Goal: Task Accomplishment & Management: Complete application form

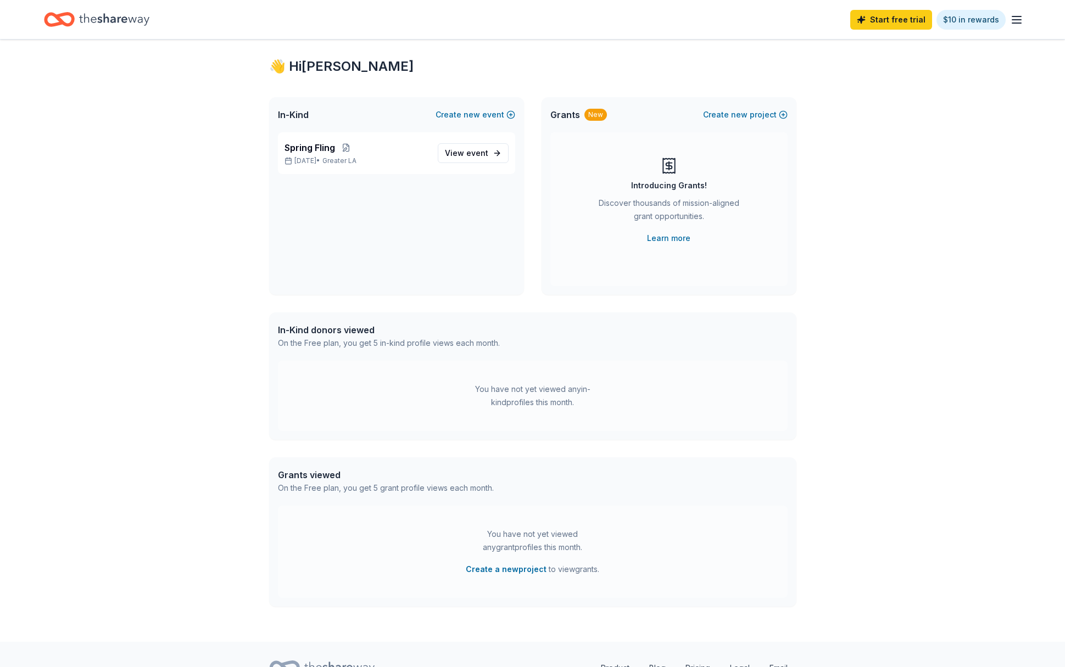
scroll to position [19, 0]
click at [476, 156] on span "View event" at bounding box center [466, 150] width 43 height 13
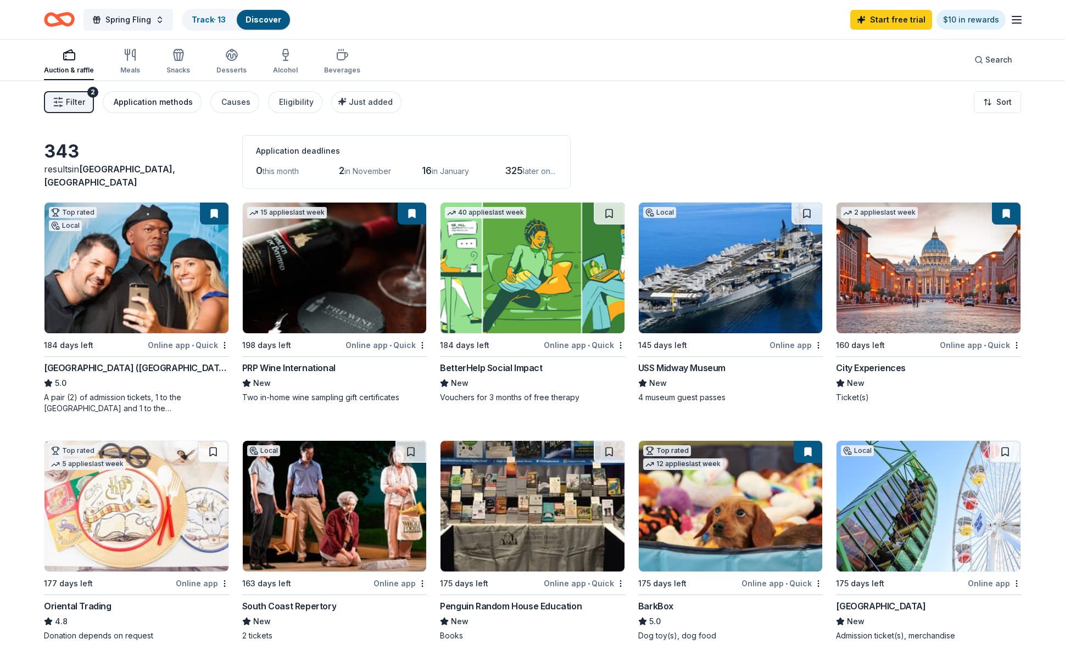
scroll to position [2, 0]
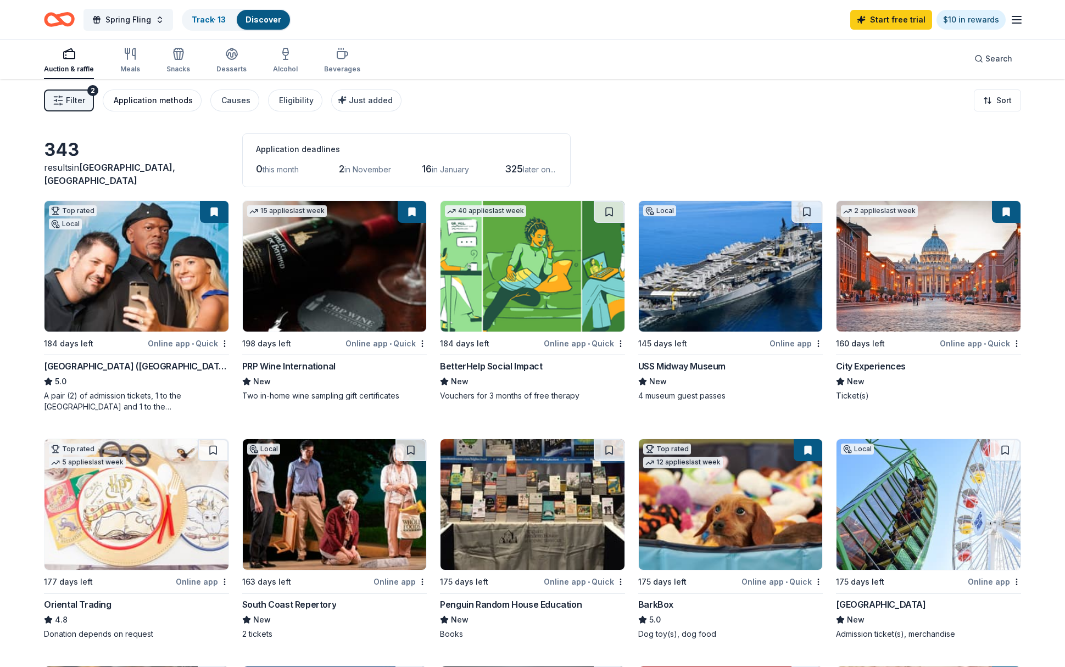
click at [139, 103] on div "Application methods" at bounding box center [153, 100] width 79 height 13
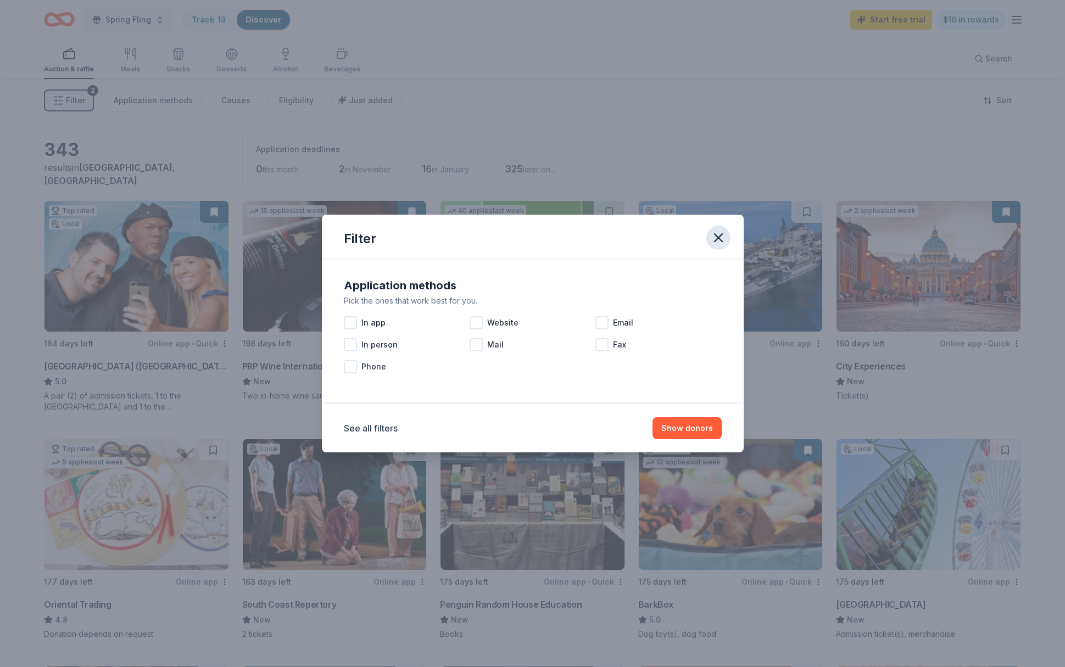
click at [713, 236] on icon "button" at bounding box center [718, 237] width 15 height 15
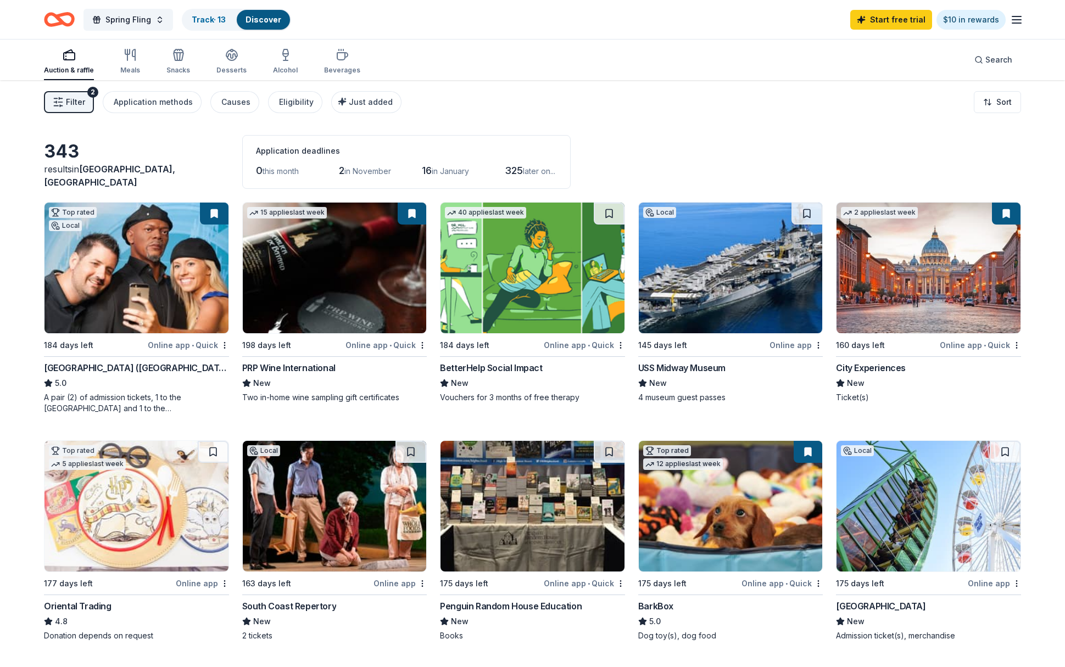
scroll to position [0, 0]
click at [988, 60] on span "Search" at bounding box center [998, 59] width 27 height 13
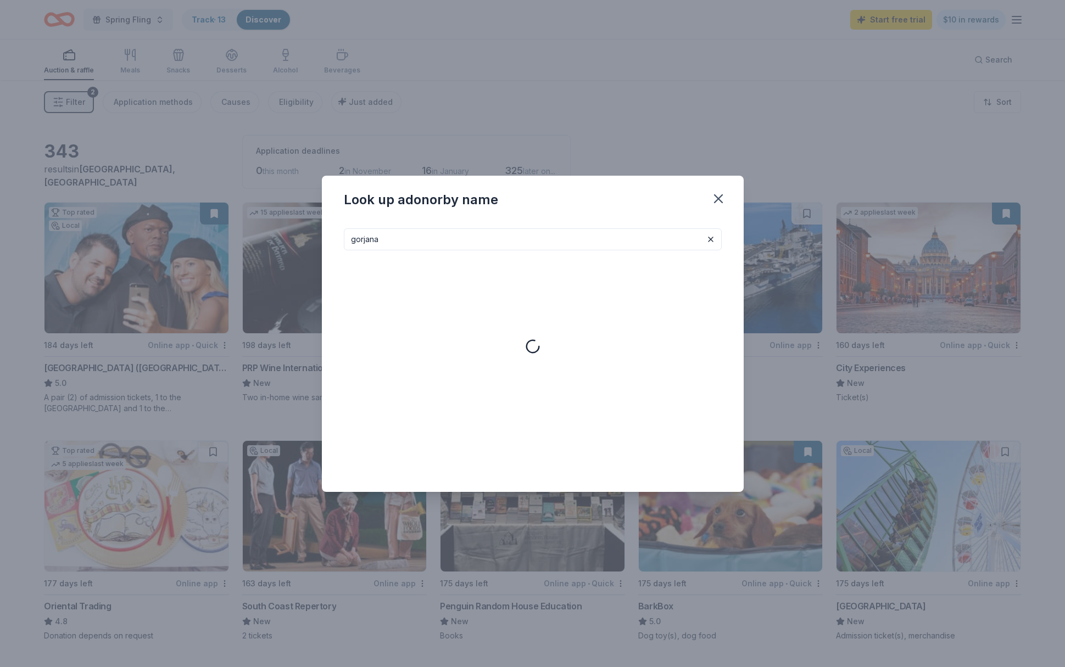
type input "gorjana"
click at [713, 241] on button at bounding box center [710, 239] width 13 height 13
click at [718, 200] on icon "button" at bounding box center [718, 198] width 15 height 15
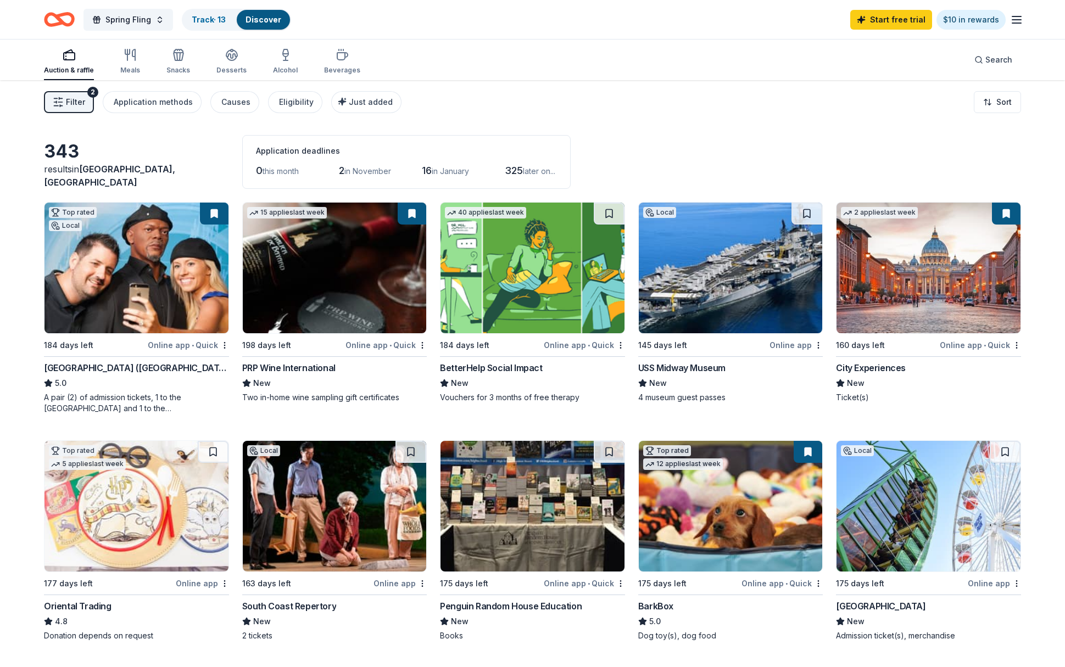
click at [1015, 18] on icon "button" at bounding box center [1016, 19] width 13 height 13
click at [883, 85] on link "Account" at bounding box center [885, 85] width 35 height 11
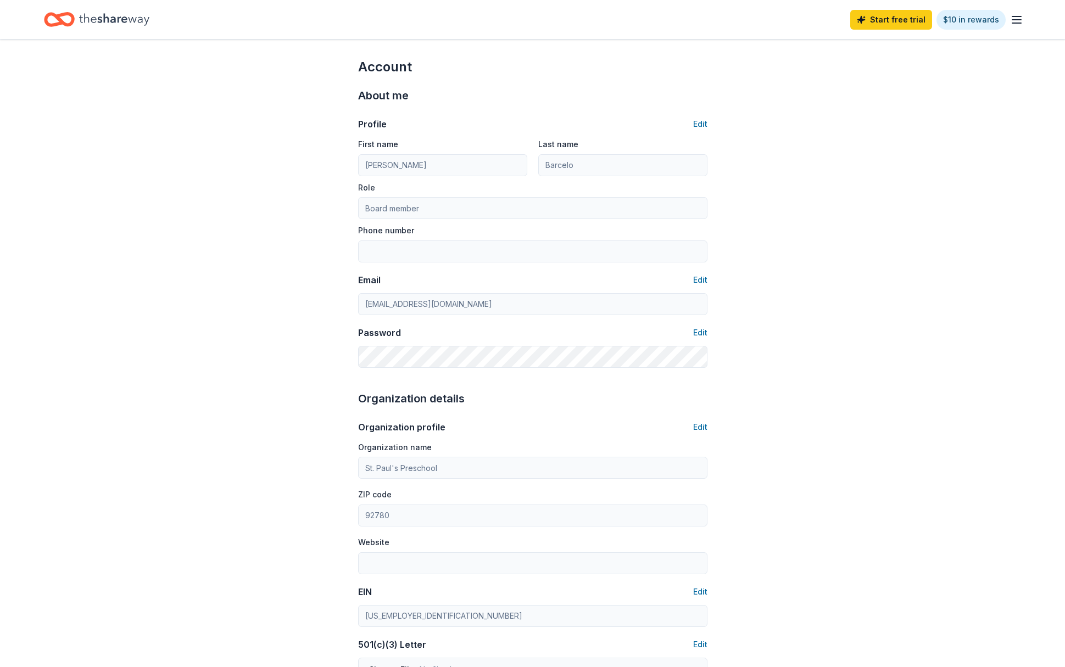
click at [1018, 25] on icon "button" at bounding box center [1016, 19] width 13 height 13
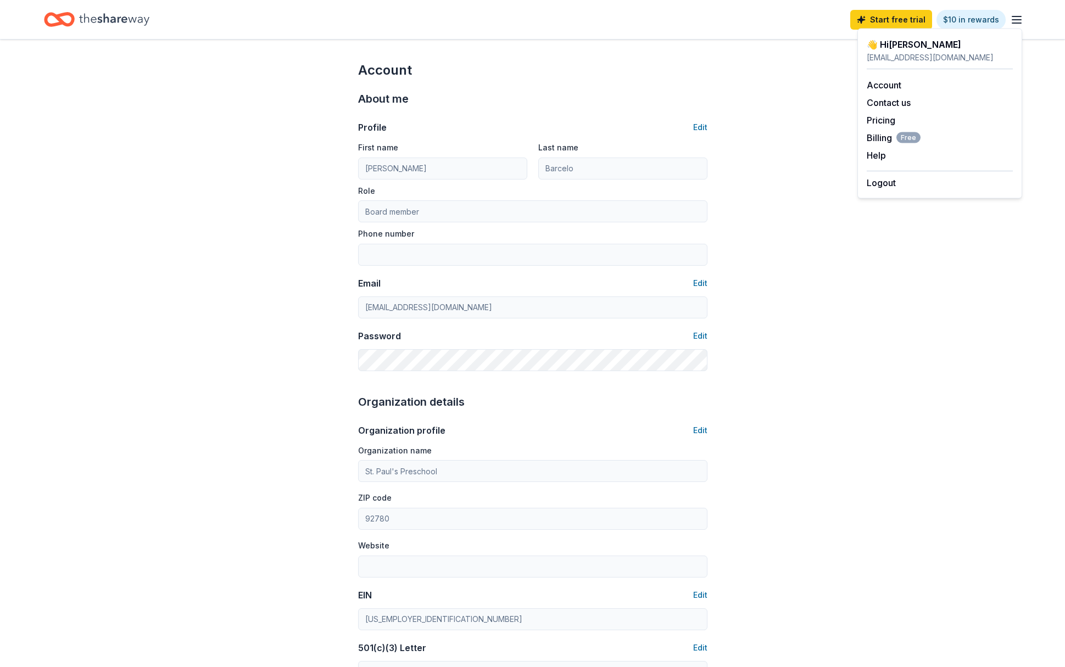
click at [121, 28] on icon "Home" at bounding box center [114, 19] width 70 height 23
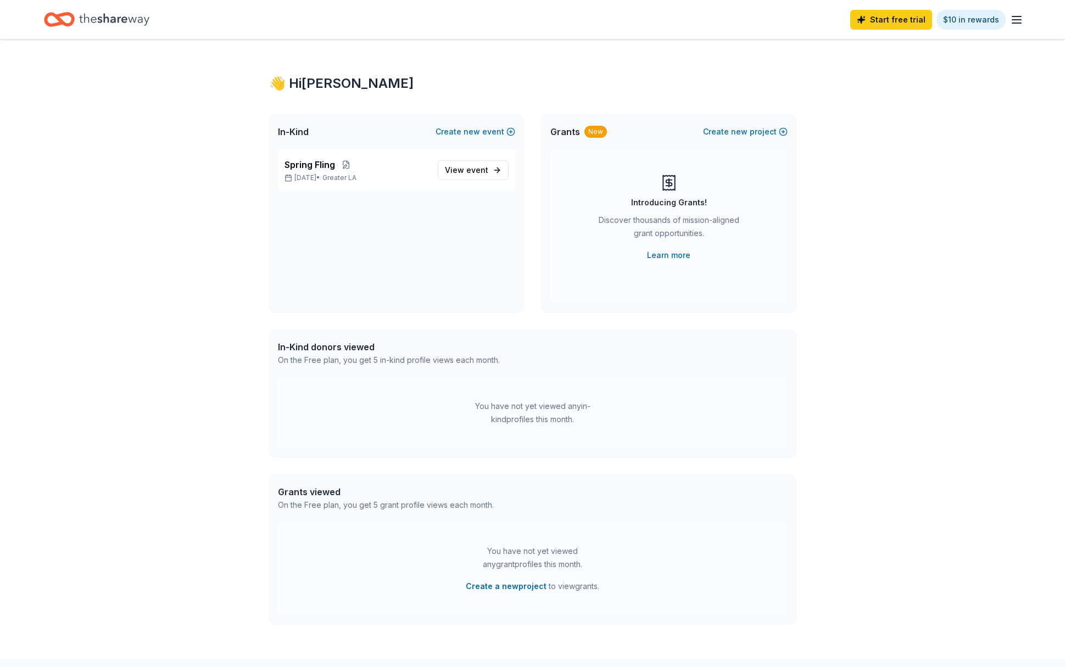
click at [98, 20] on icon "Home" at bounding box center [114, 19] width 70 height 23
click at [479, 174] on span "event" at bounding box center [477, 169] width 22 height 9
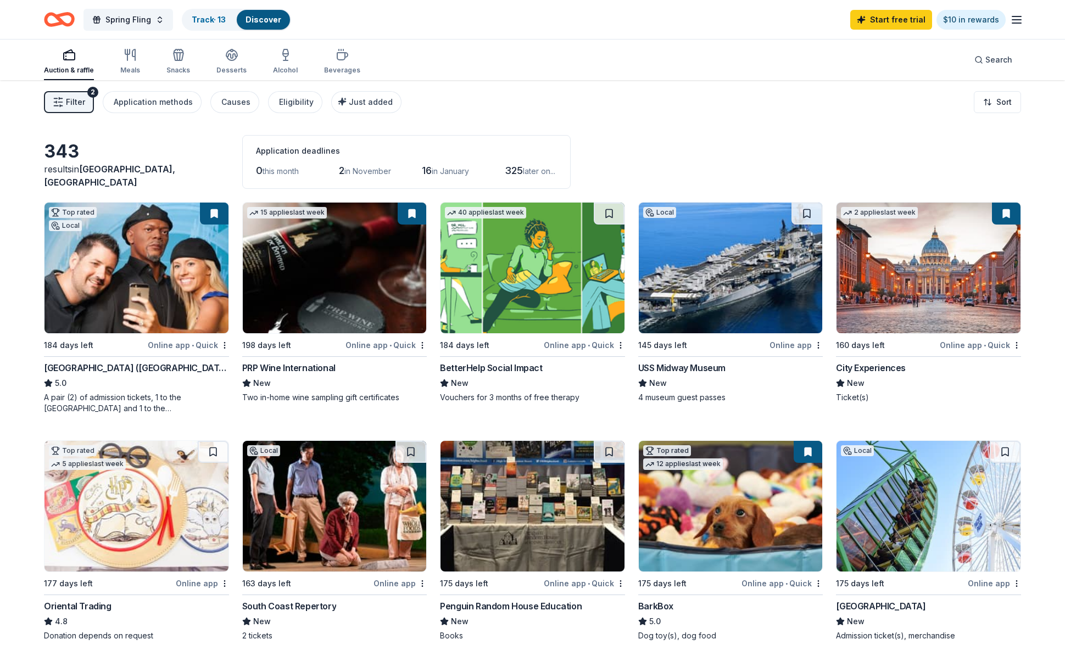
click at [66, 106] on span "Filter" at bounding box center [75, 102] width 19 height 13
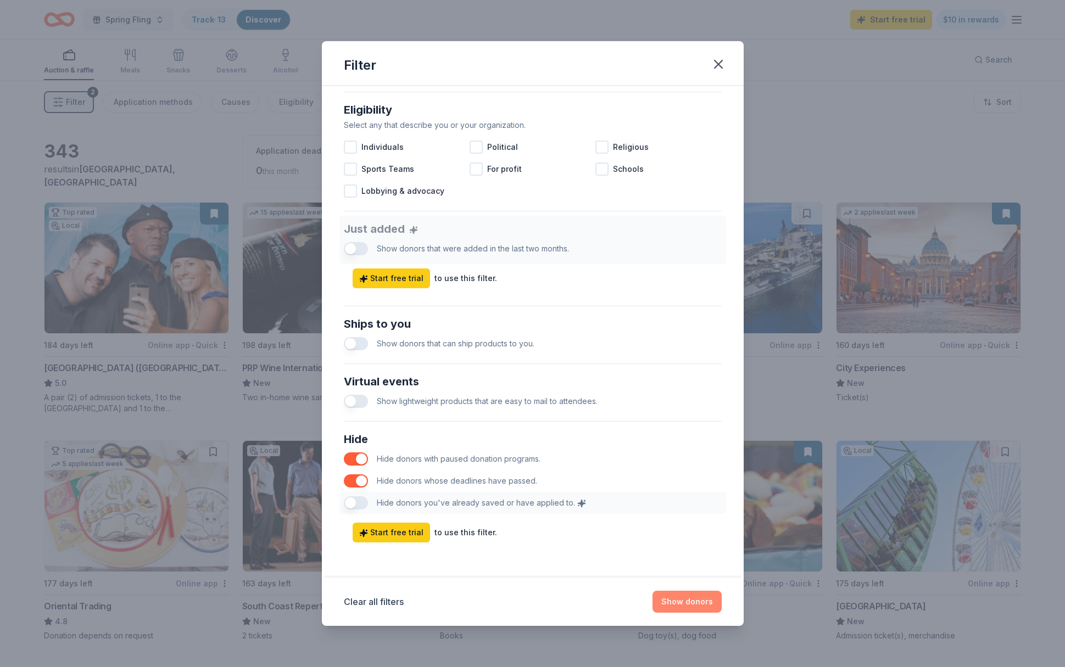
scroll to position [306, 0]
click at [695, 597] on button "Show donors" at bounding box center [686, 602] width 69 height 22
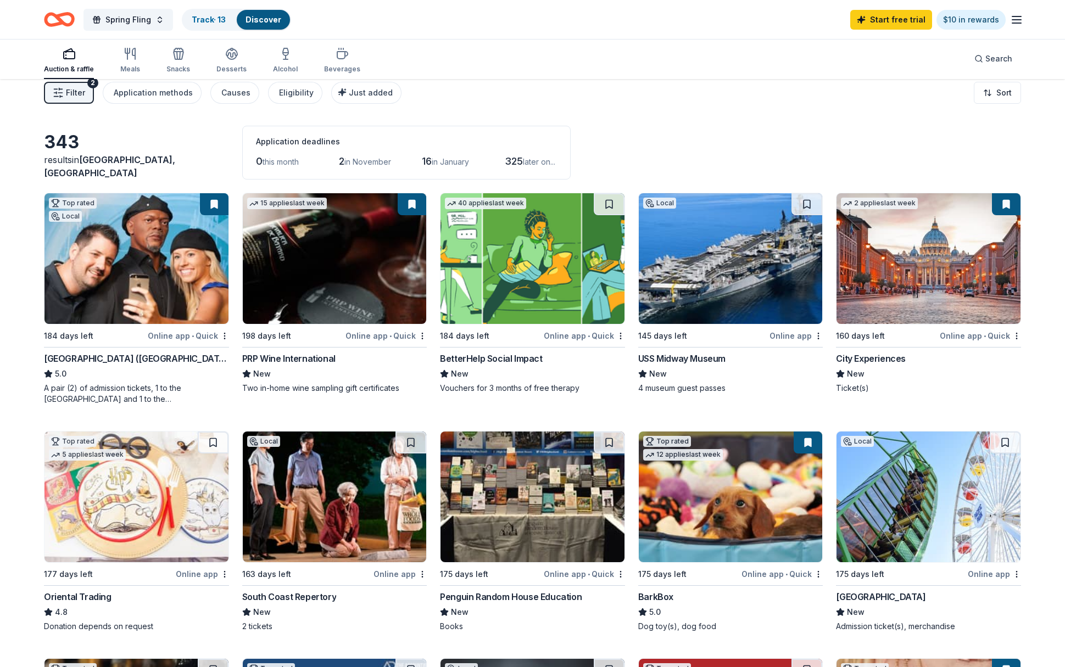
scroll to position [17, 0]
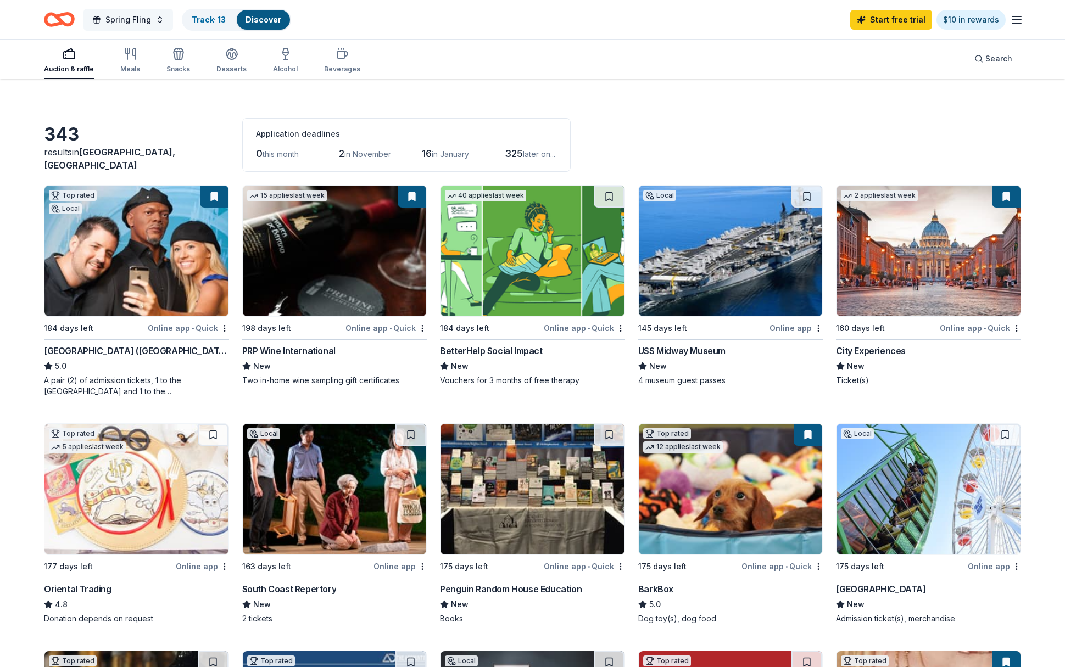
click at [116, 20] on span "Spring Fling" at bounding box center [128, 19] width 46 height 13
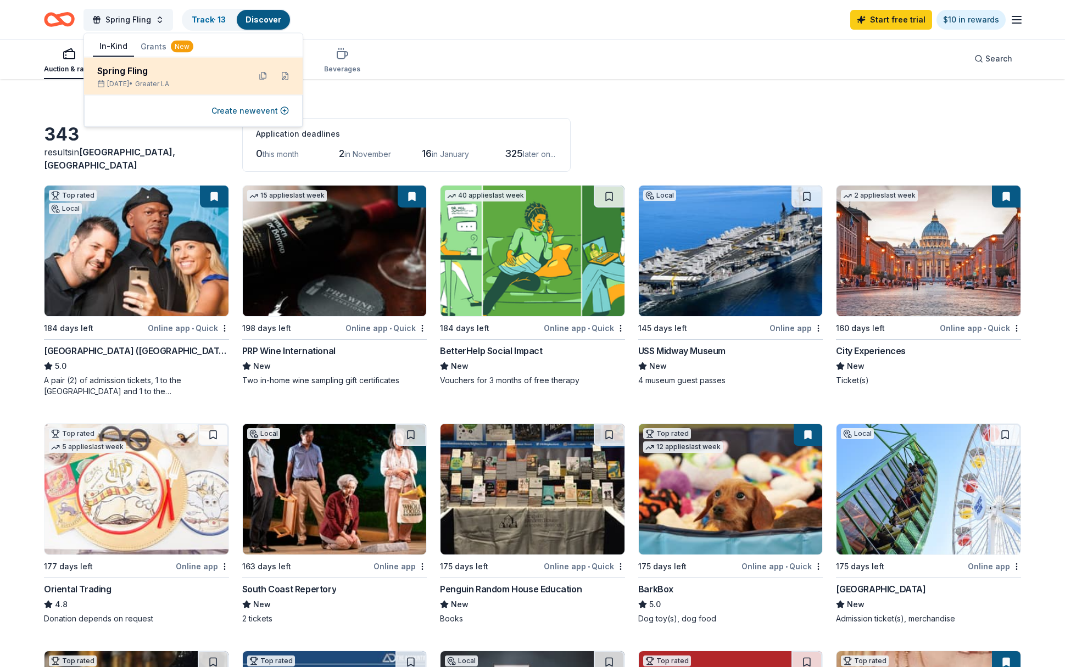
click at [118, 73] on div "Spring Fling" at bounding box center [169, 70] width 144 height 13
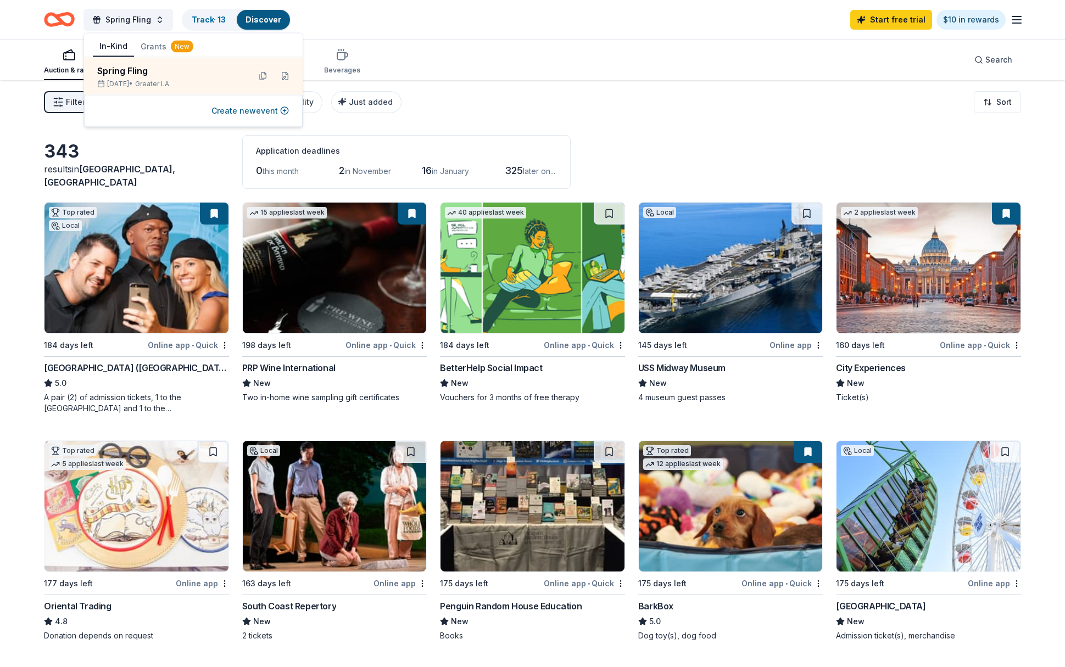
click at [372, 170] on span "in November" at bounding box center [367, 170] width 47 height 9
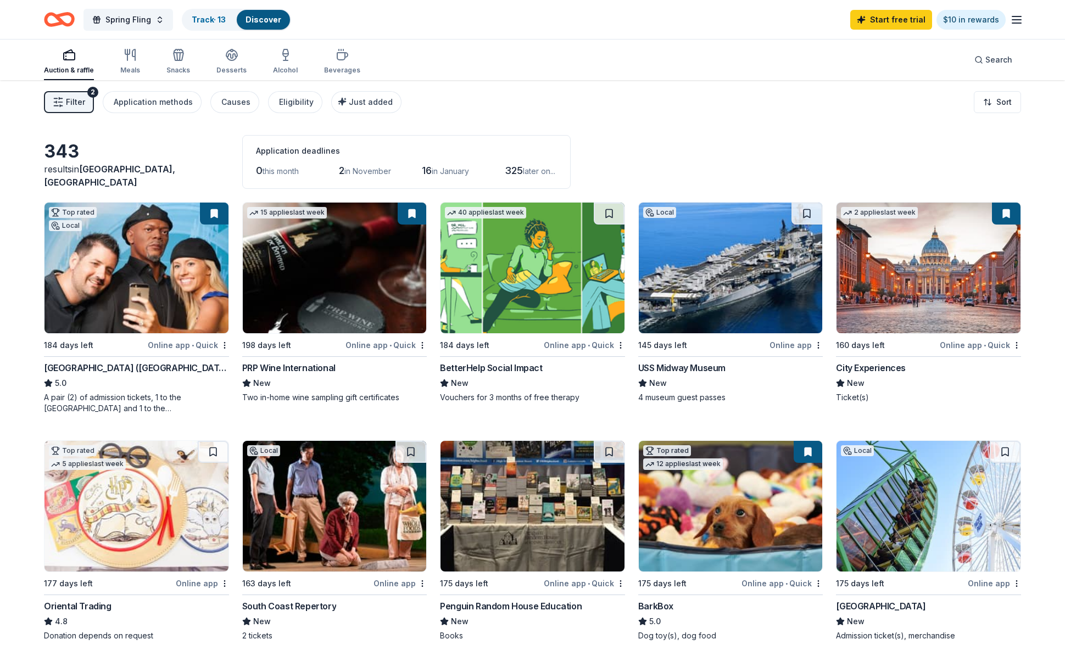
scroll to position [1, 0]
click at [64, 99] on button "Filter 2" at bounding box center [69, 102] width 50 height 22
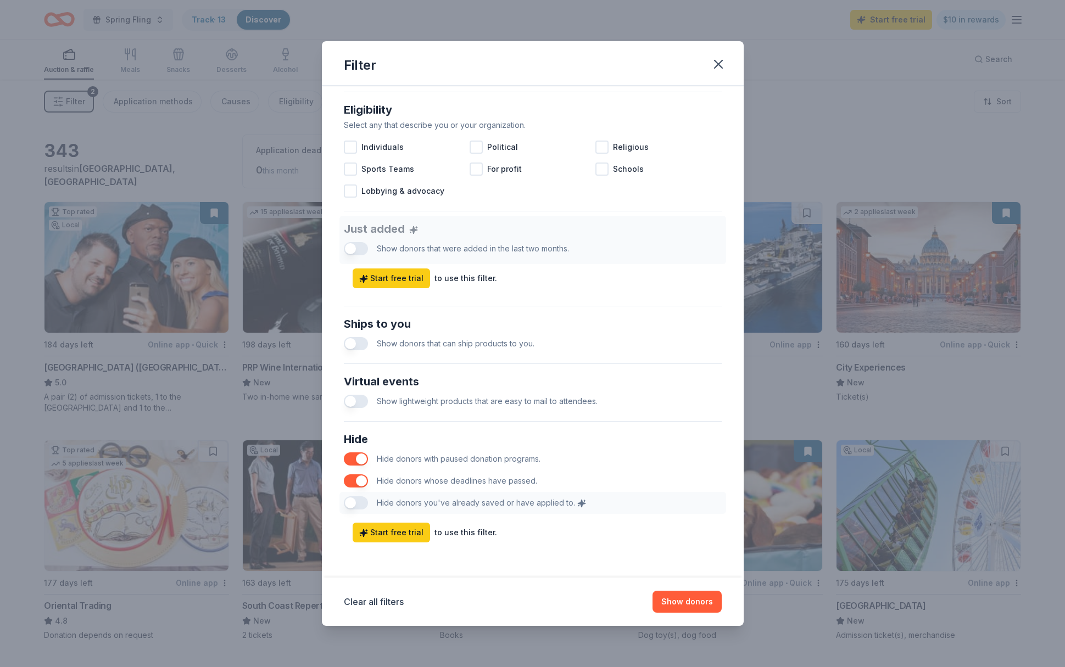
scroll to position [306, 0]
click at [380, 602] on button "Clear all filters" at bounding box center [374, 601] width 60 height 13
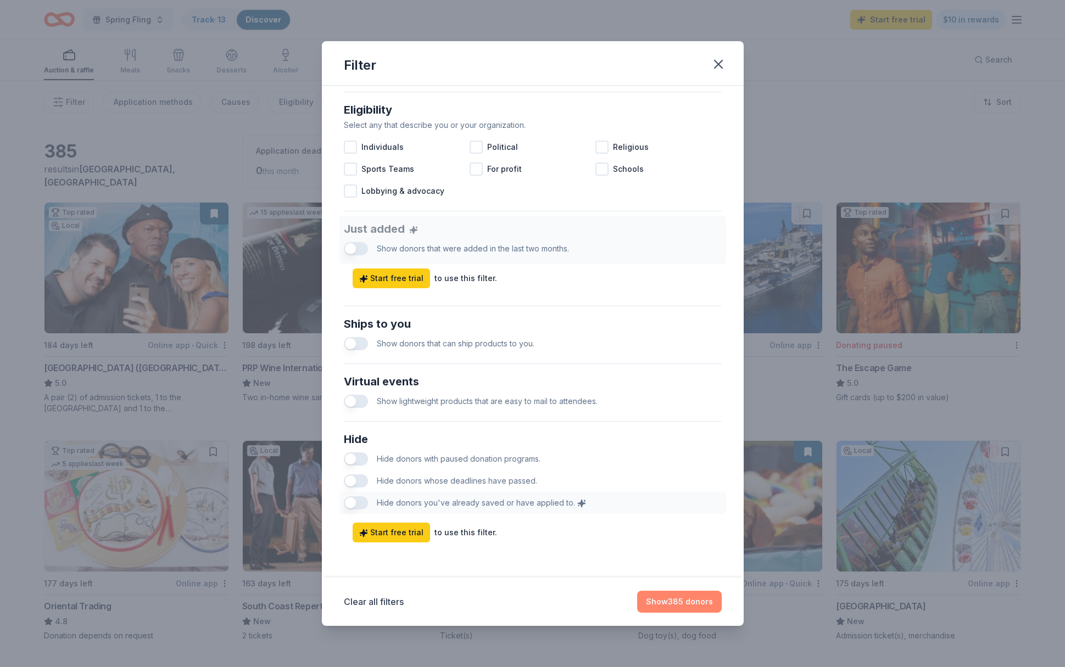
click at [708, 601] on button "Show 385 donors" at bounding box center [679, 602] width 85 height 22
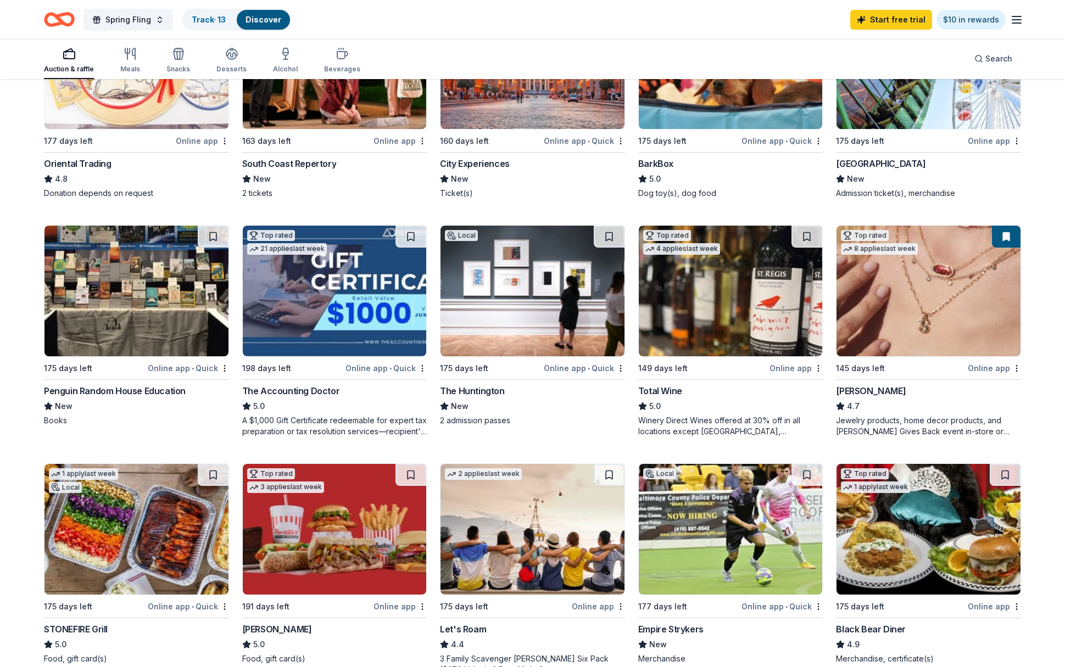
scroll to position [443, 0]
click at [806, 238] on button at bounding box center [806, 237] width 31 height 22
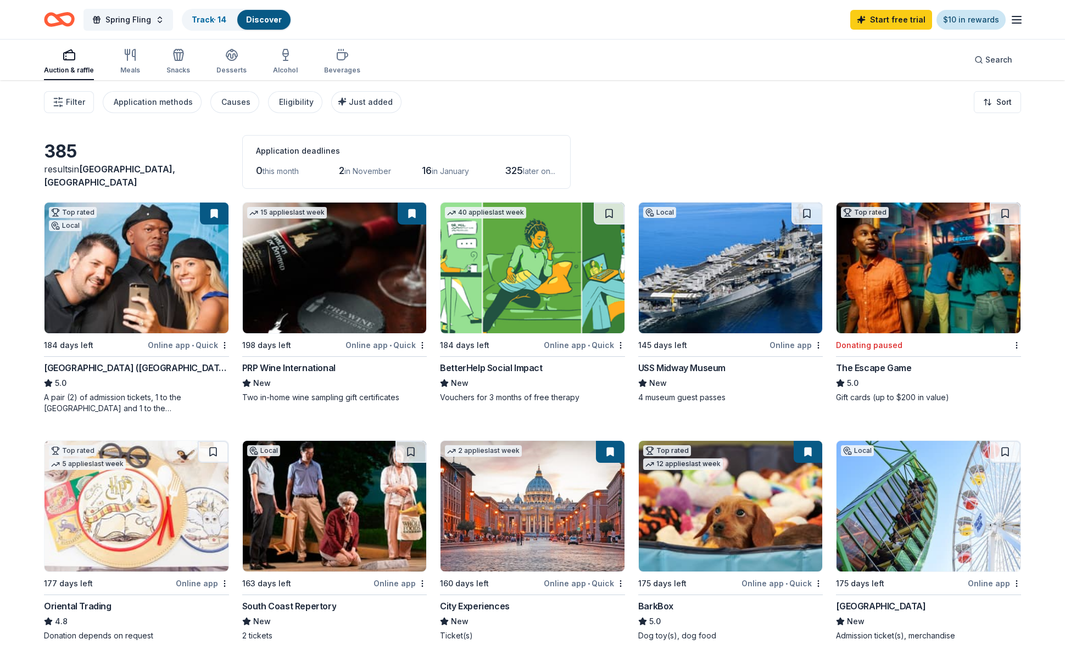
scroll to position [0, 0]
click at [1012, 21] on icon "button" at bounding box center [1016, 19] width 13 height 13
click at [883, 121] on link "Pricing" at bounding box center [882, 120] width 29 height 11
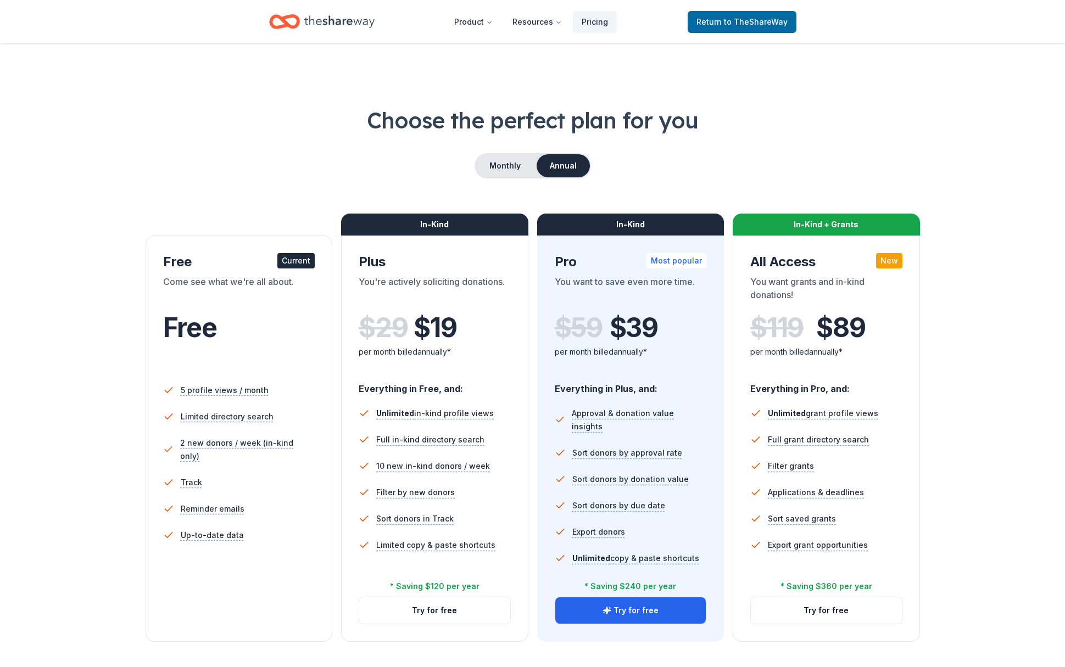
scroll to position [-1, 0]
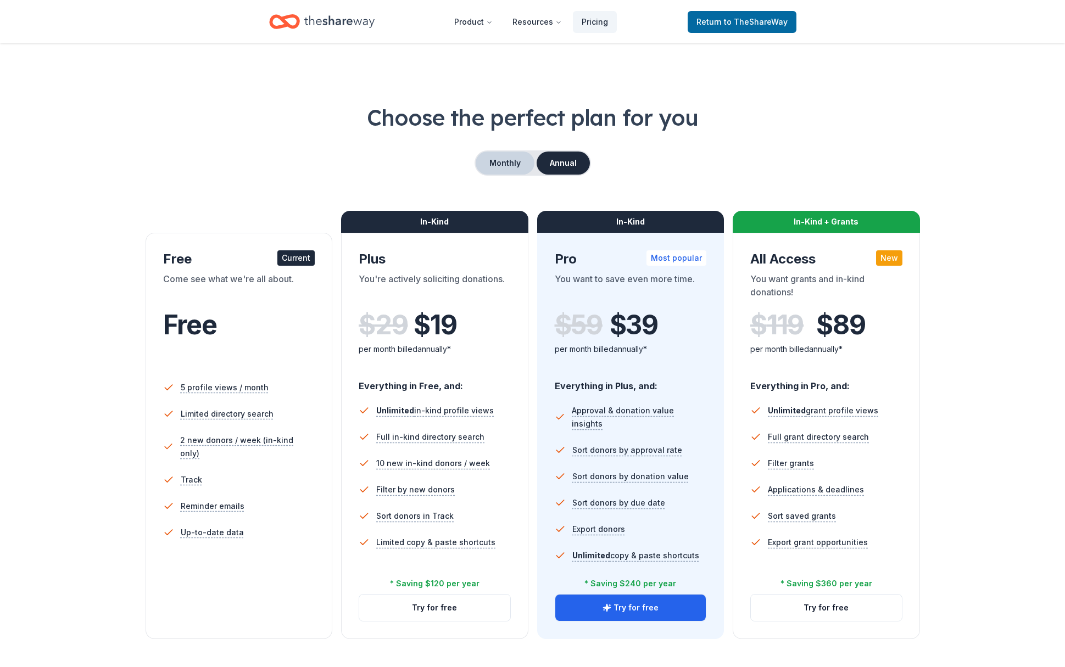
click at [507, 171] on button "Monthly" at bounding box center [505, 163] width 59 height 23
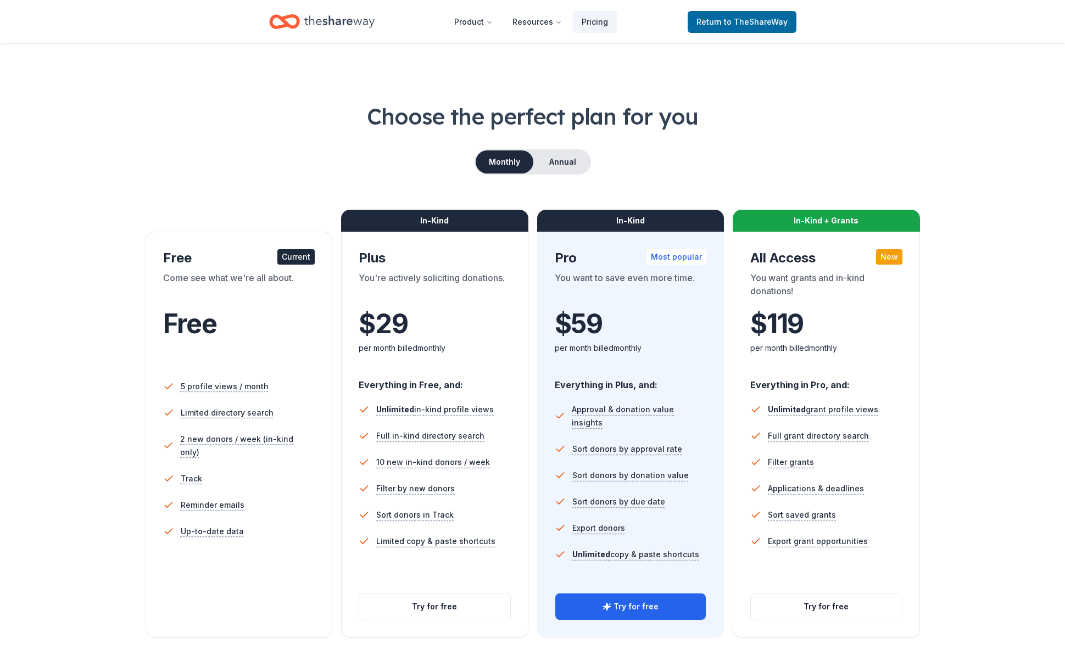
scroll to position [4, 0]
click at [564, 161] on button "Annual" at bounding box center [562, 161] width 54 height 23
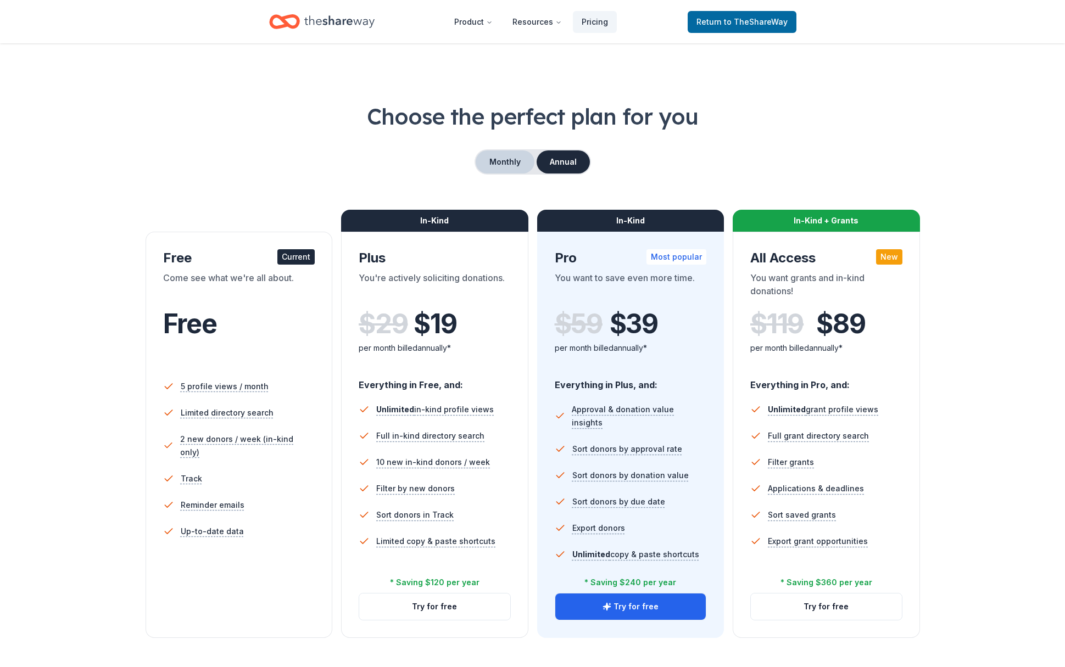
click at [513, 166] on button "Monthly" at bounding box center [505, 161] width 59 height 23
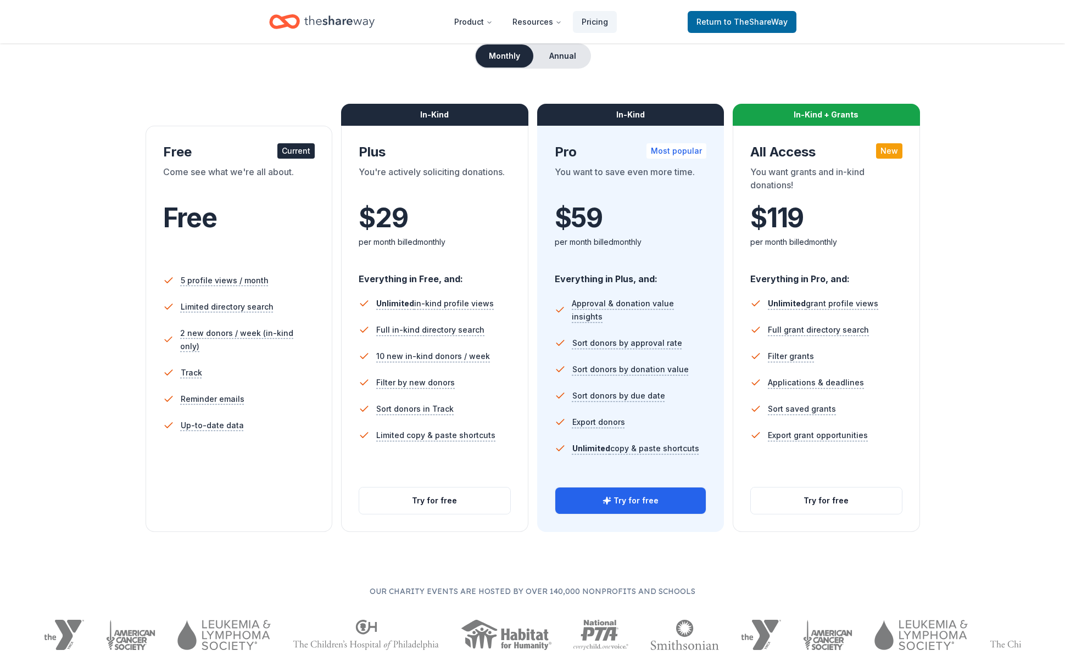
scroll to position [104, 0]
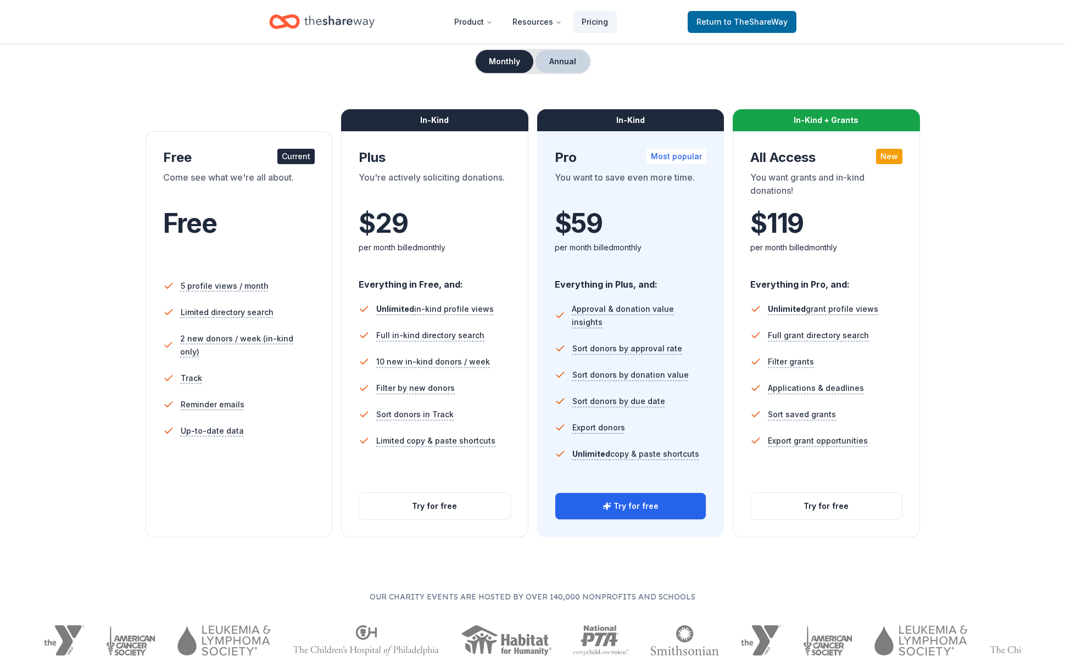
click at [557, 64] on button "Annual" at bounding box center [562, 61] width 54 height 23
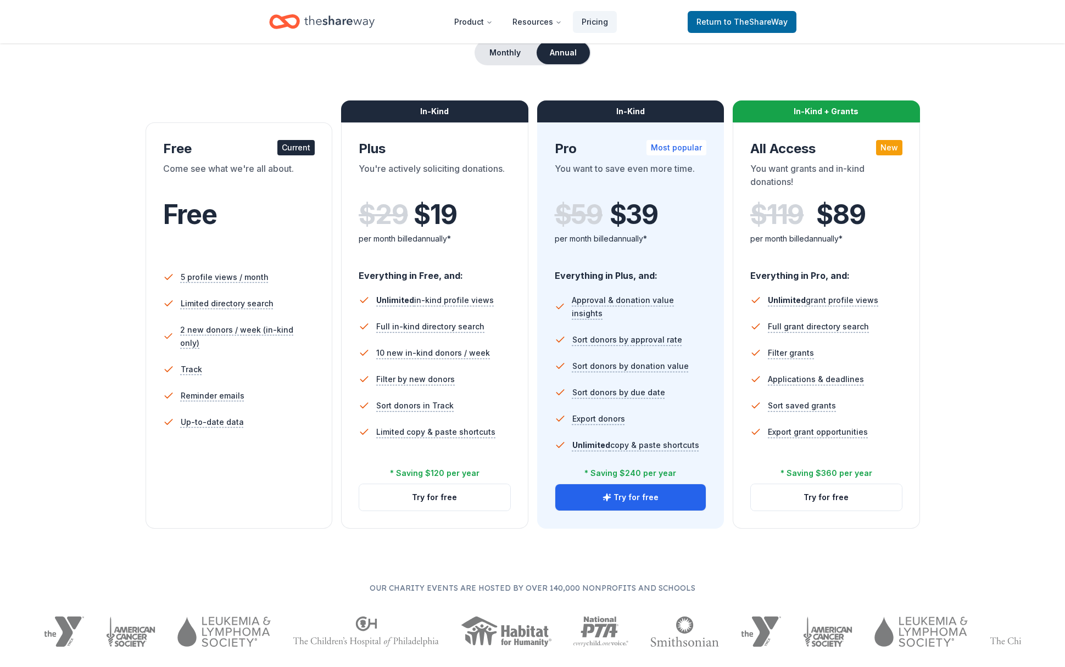
scroll to position [115, 0]
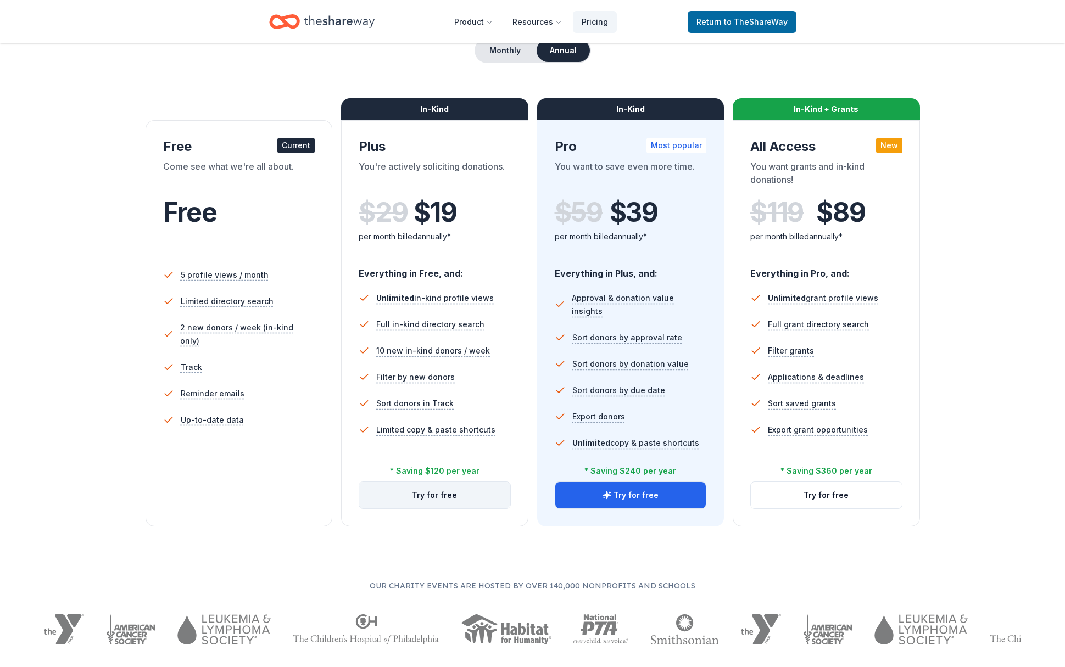
click at [421, 495] on button "Try for free" at bounding box center [434, 495] width 151 height 26
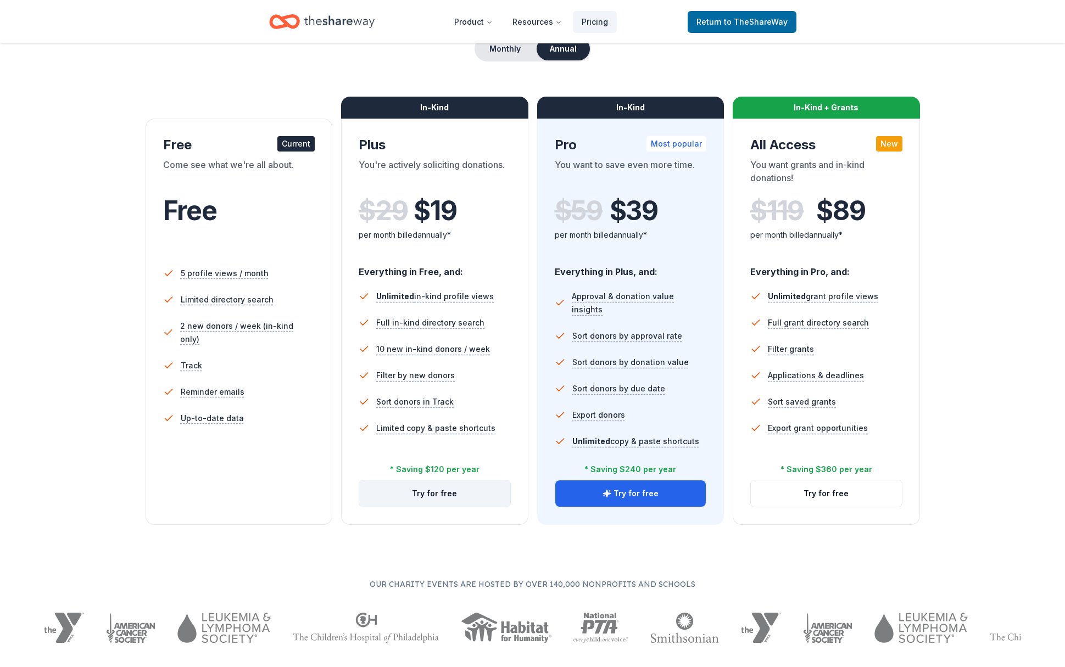
scroll to position [109, 0]
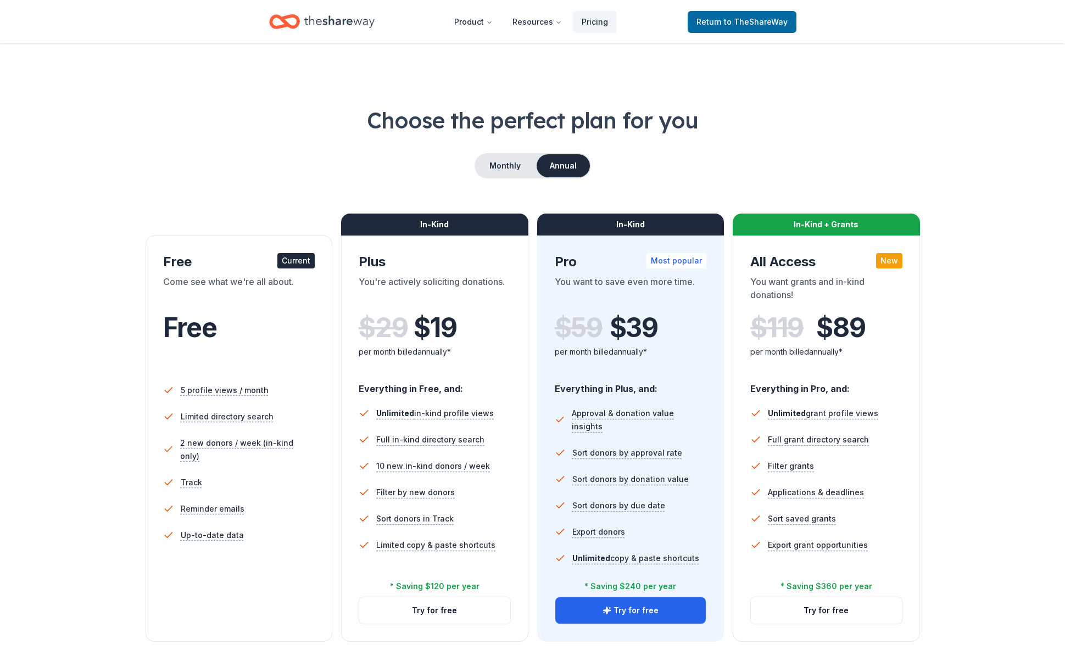
scroll to position [109, 0]
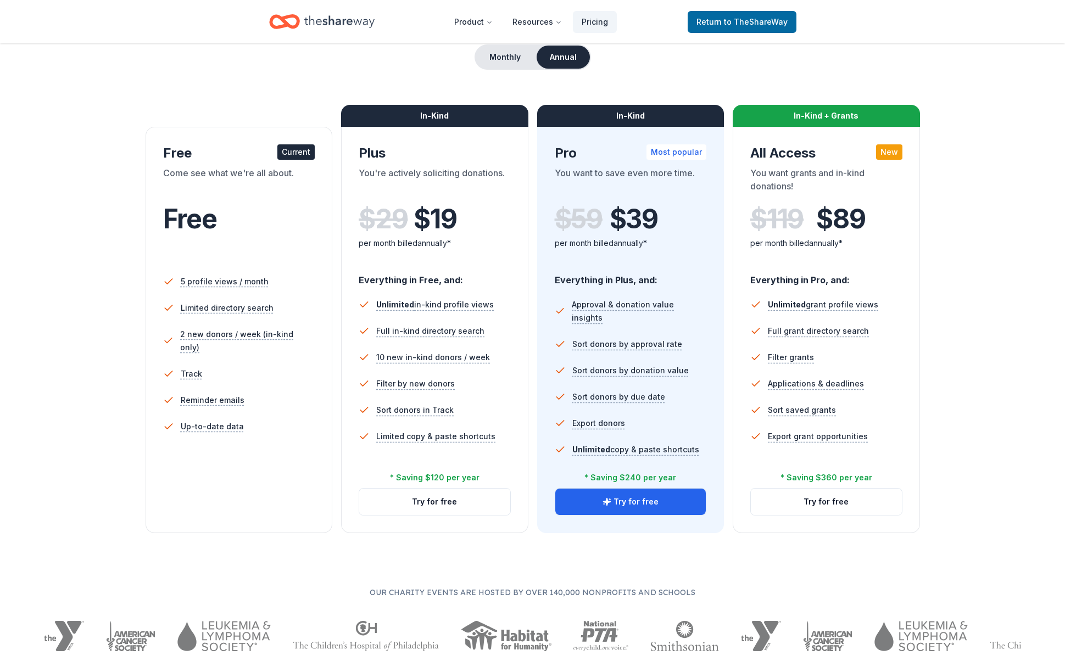
click at [410, 156] on div "Plus" at bounding box center [435, 153] width 152 height 18
click at [513, 57] on button "Monthly" at bounding box center [505, 57] width 59 height 23
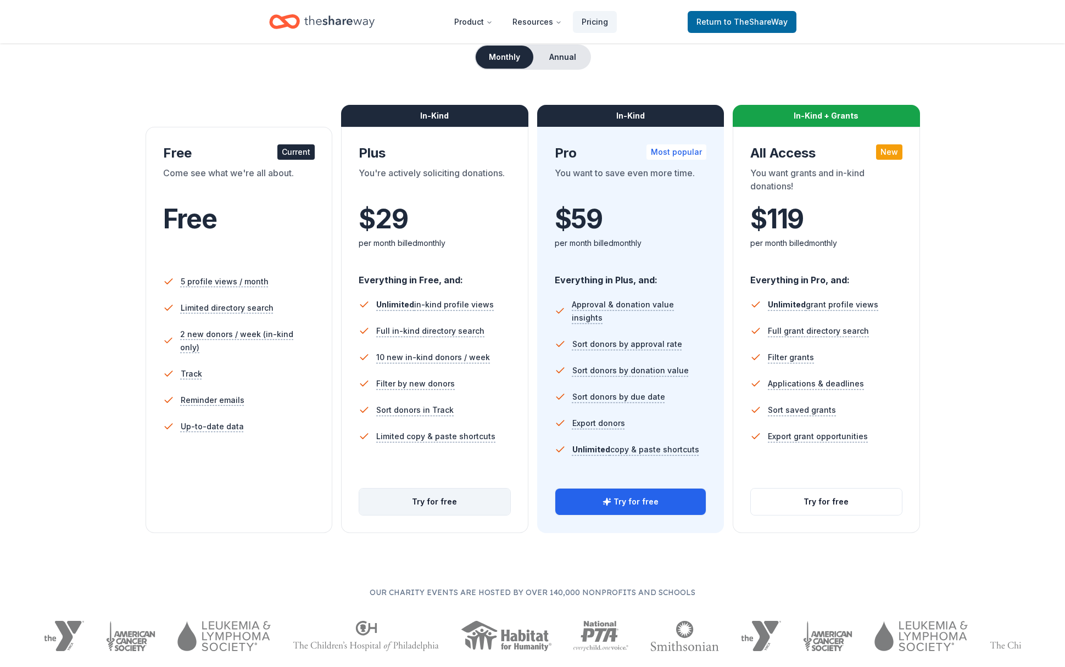
click at [415, 505] on button "Try for free" at bounding box center [434, 502] width 151 height 26
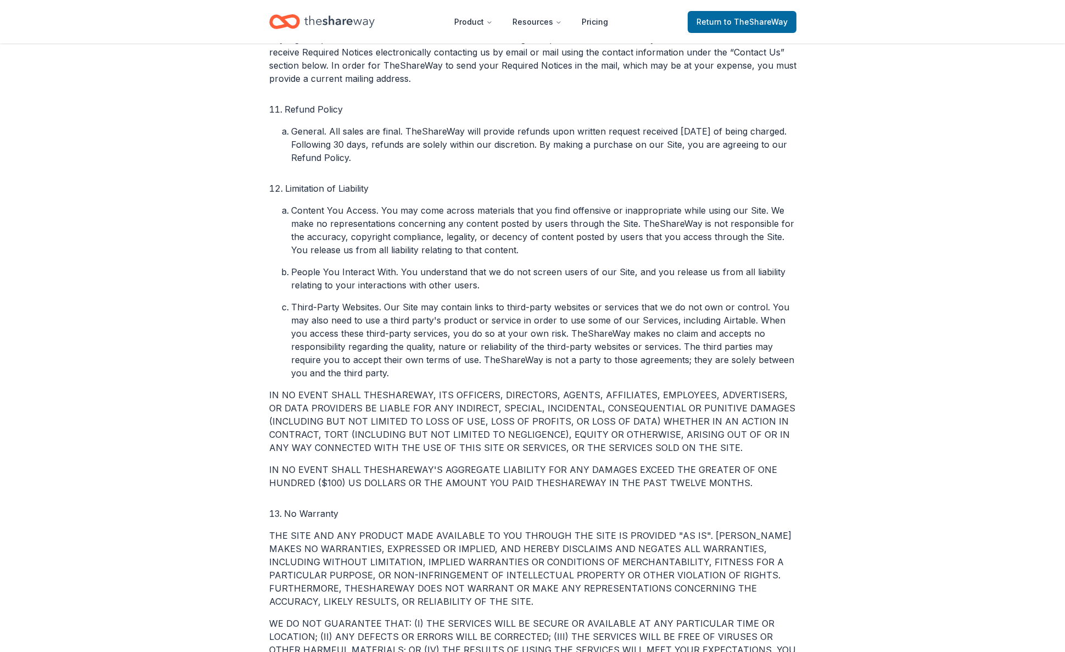
scroll to position [2028, 0]
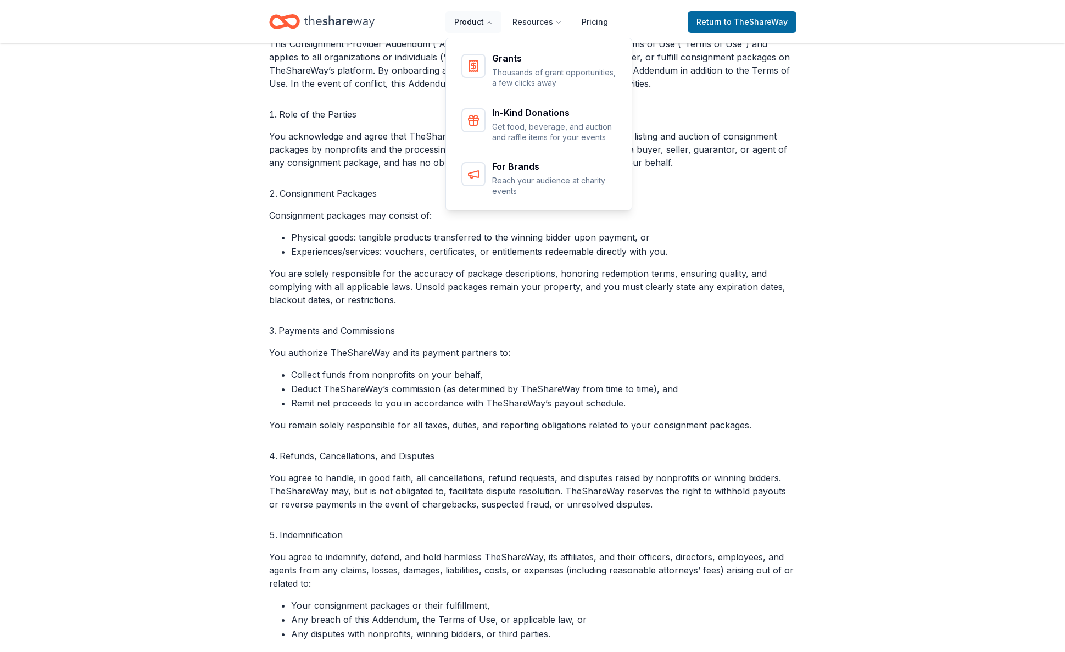
scroll to position [4755, 0]
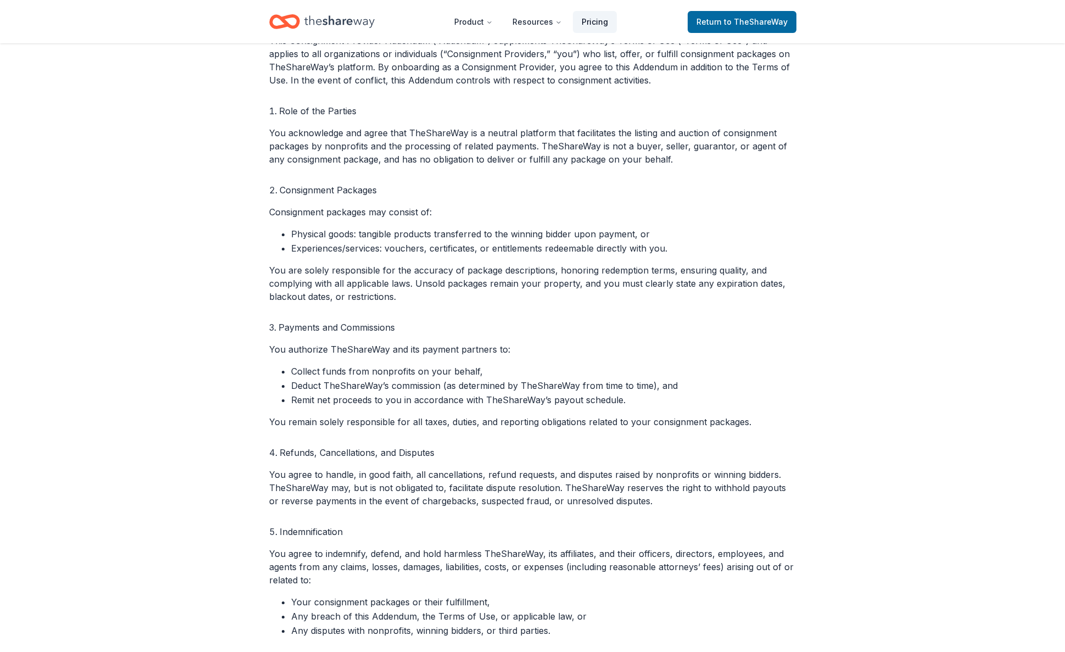
click at [597, 23] on link "Pricing" at bounding box center [595, 22] width 44 height 22
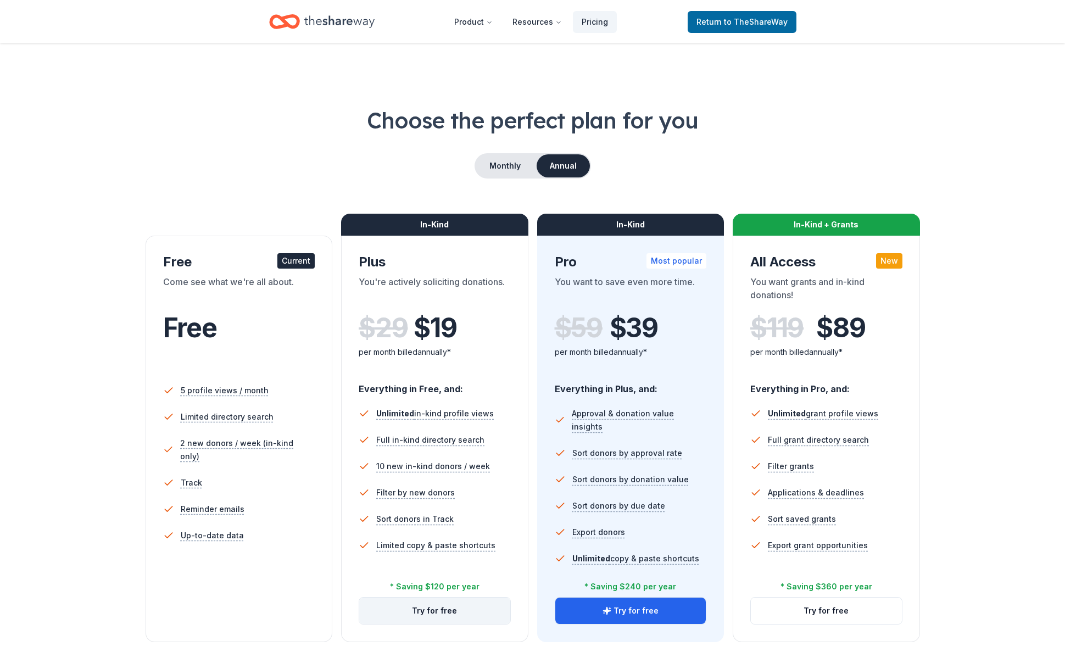
click at [436, 612] on button "Try for free" at bounding box center [434, 610] width 151 height 26
click at [508, 172] on button "Monthly" at bounding box center [505, 165] width 59 height 23
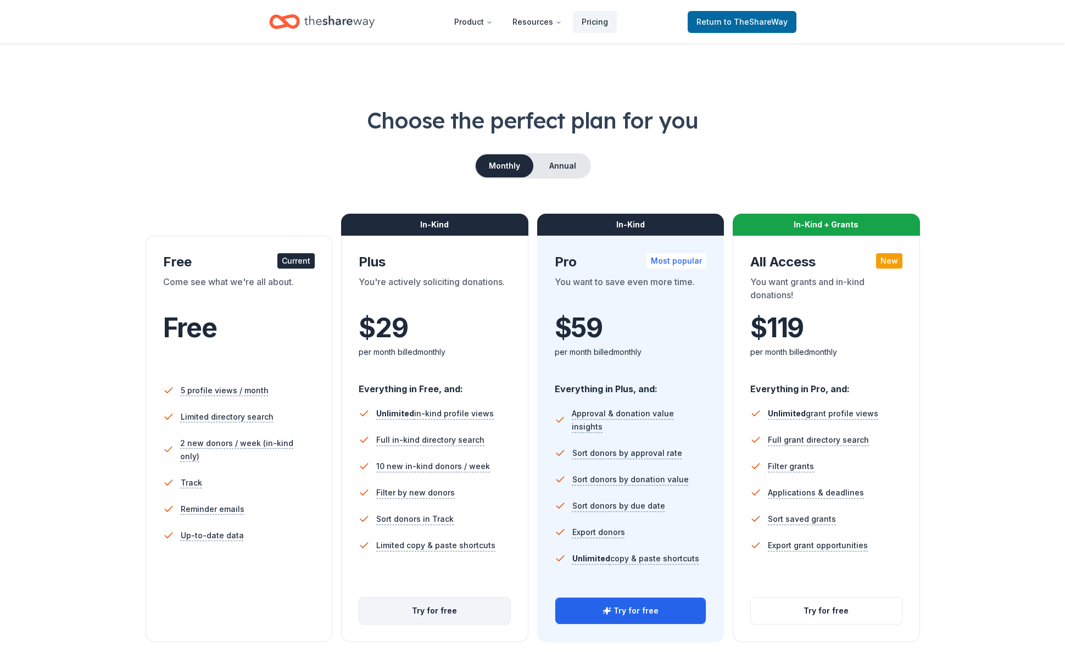
scroll to position [4, 0]
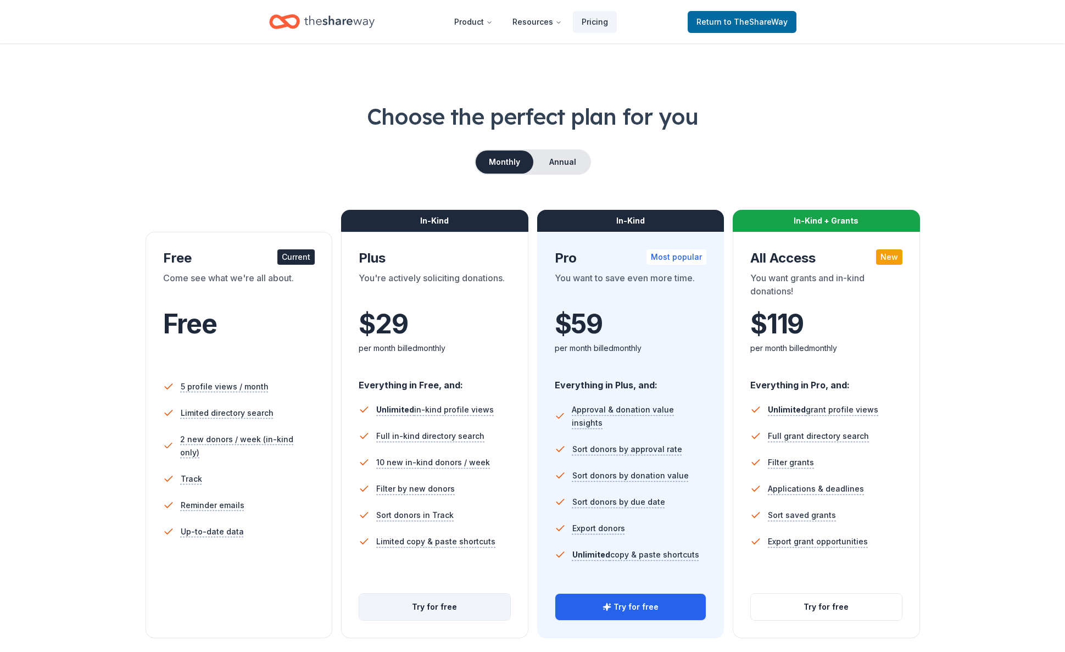
click at [439, 609] on button "Try for free" at bounding box center [434, 607] width 151 height 26
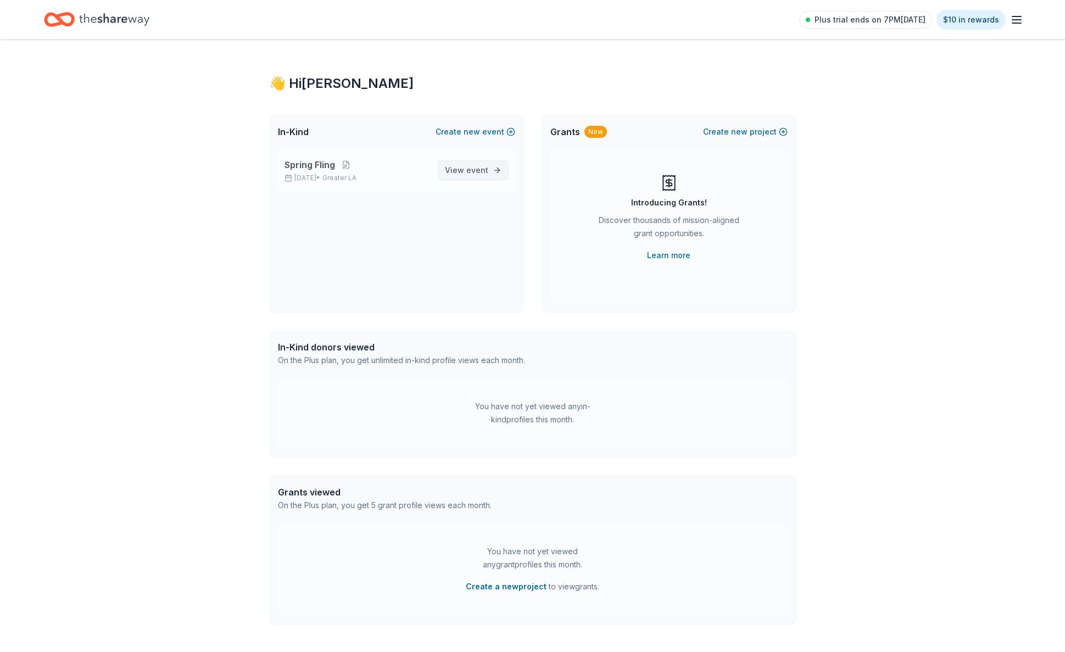
scroll to position [0, 1]
click at [485, 169] on span "event" at bounding box center [477, 169] width 22 height 9
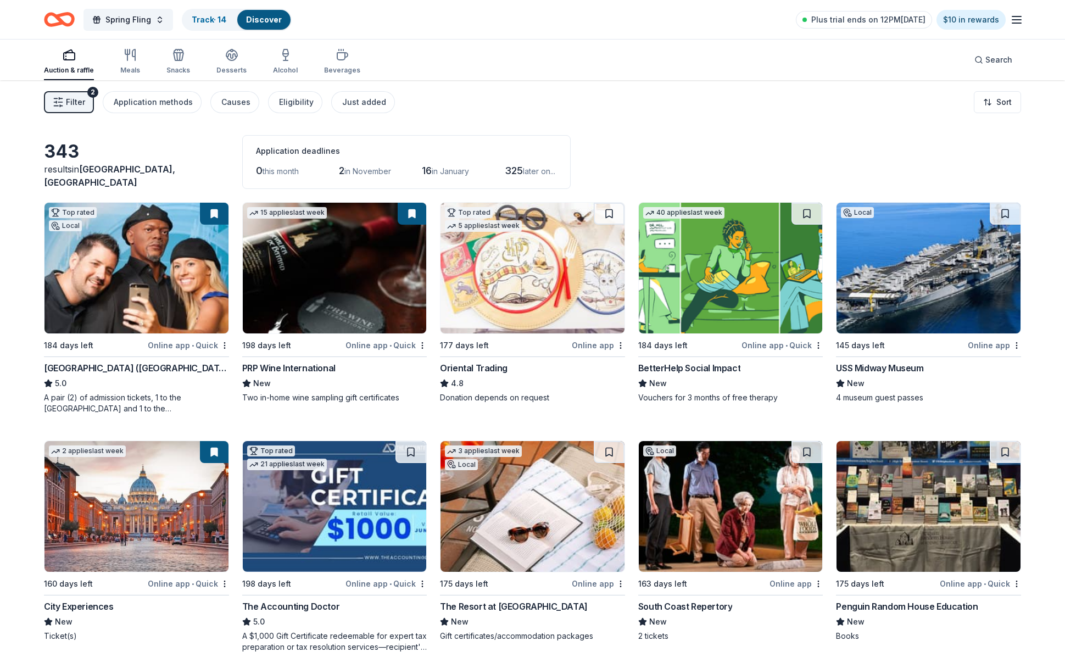
click at [551, 171] on span "later on..." at bounding box center [539, 170] width 32 height 9
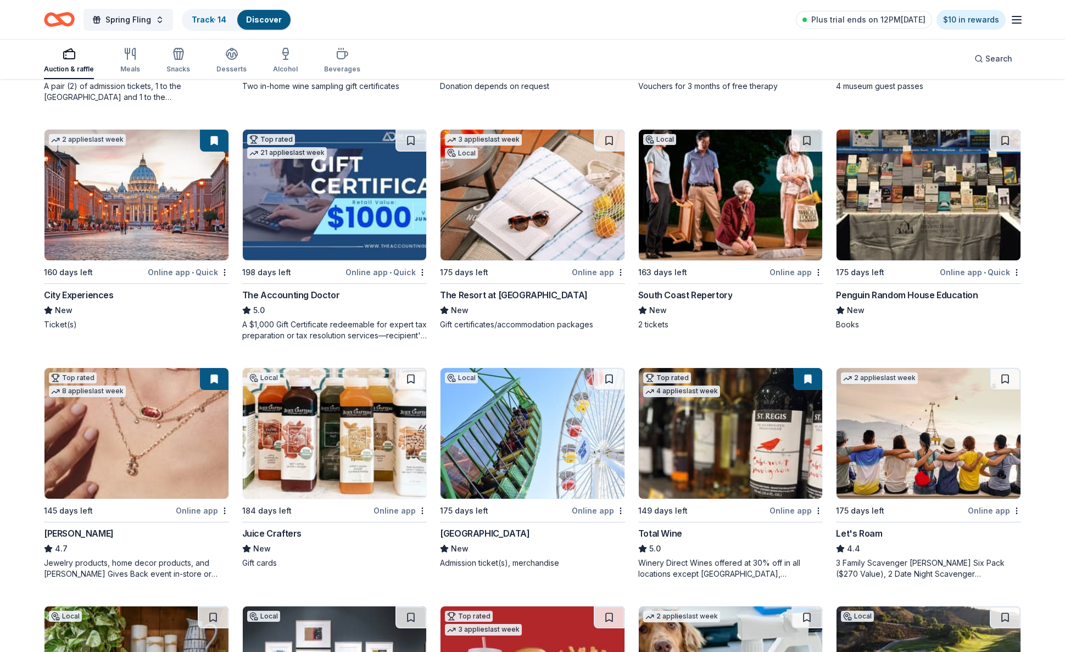
scroll to position [312, 0]
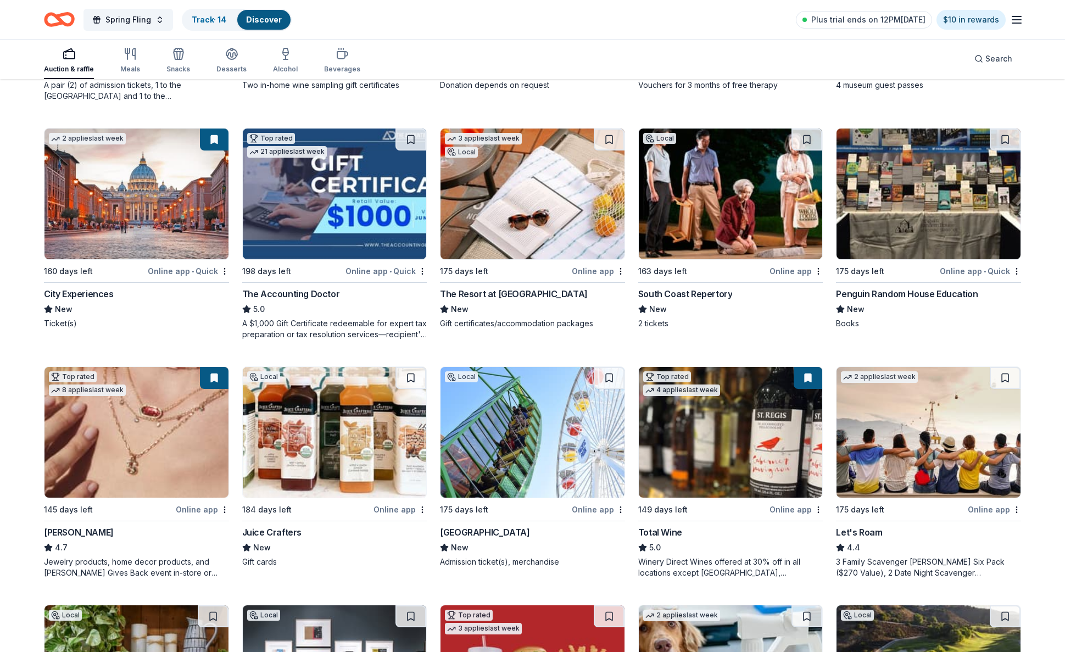
click at [128, 424] on img at bounding box center [136, 432] width 184 height 131
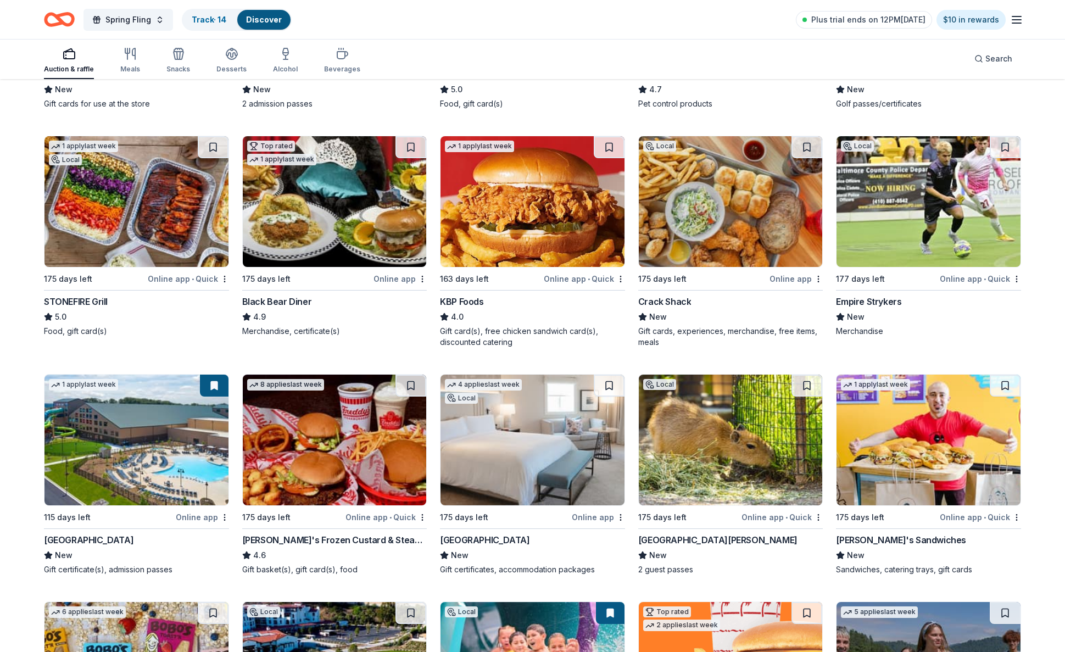
scroll to position [1009, 0]
click at [886, 221] on img at bounding box center [928, 201] width 184 height 131
click at [1007, 147] on button at bounding box center [1005, 147] width 31 height 22
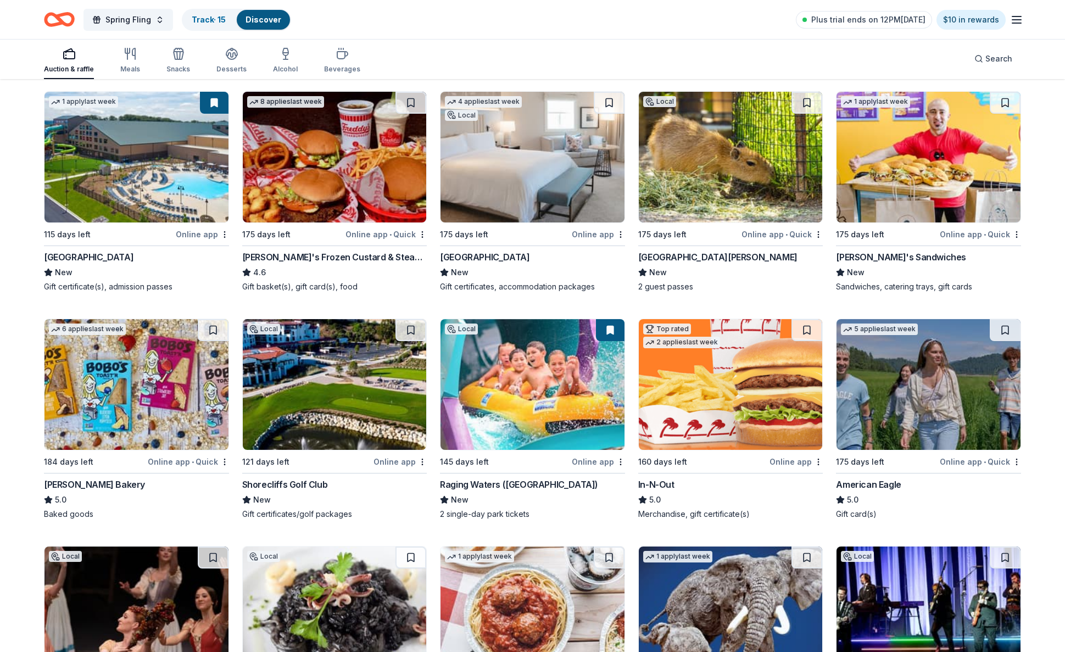
scroll to position [1292, 0]
click at [304, 394] on img at bounding box center [335, 384] width 184 height 131
click at [805, 328] on button at bounding box center [806, 330] width 31 height 22
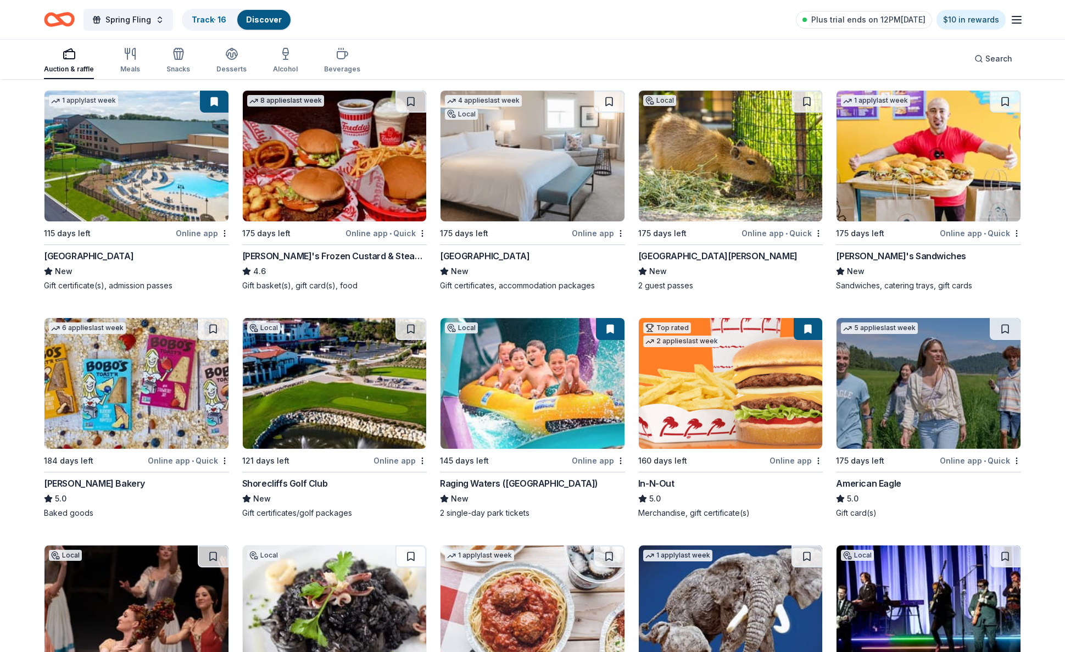
scroll to position [1293, 0]
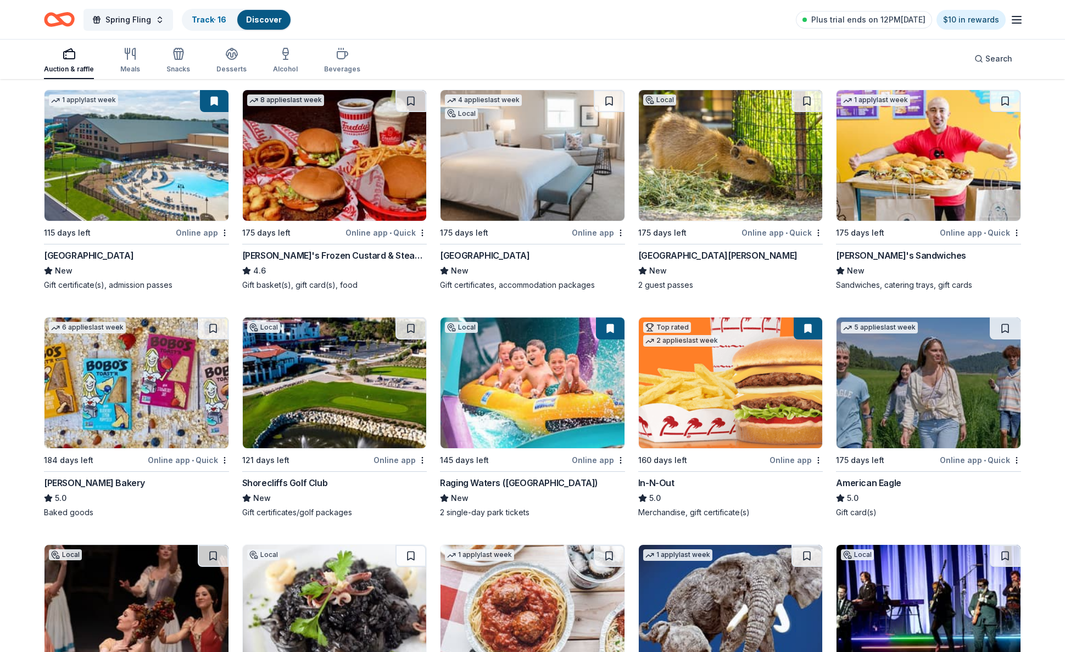
click at [751, 381] on img at bounding box center [731, 382] width 184 height 131
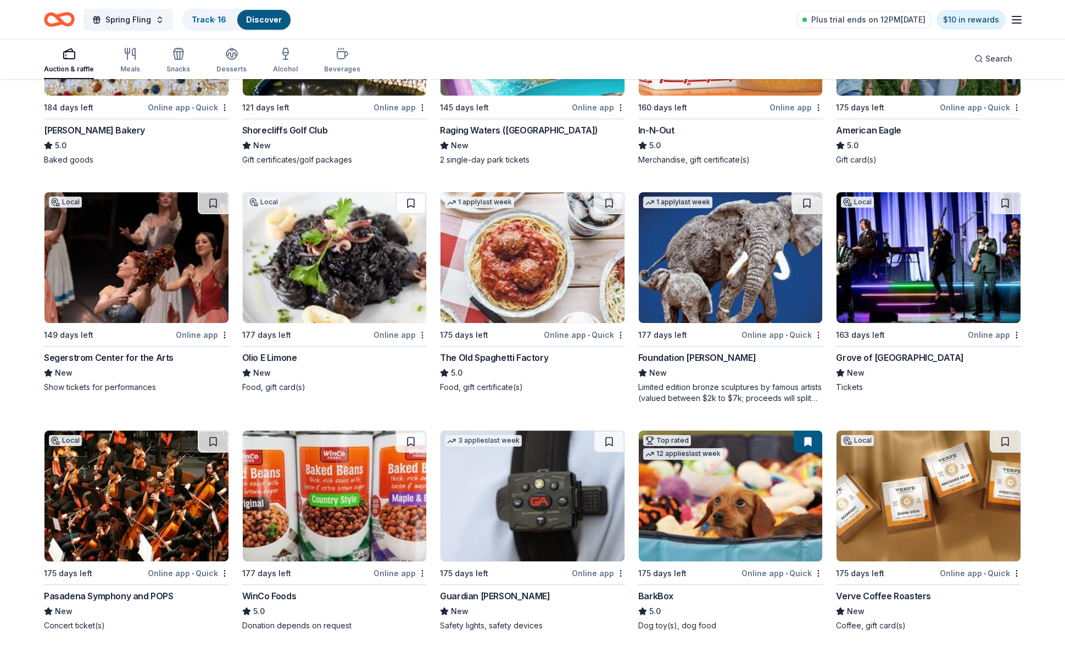
scroll to position [1654, 0]
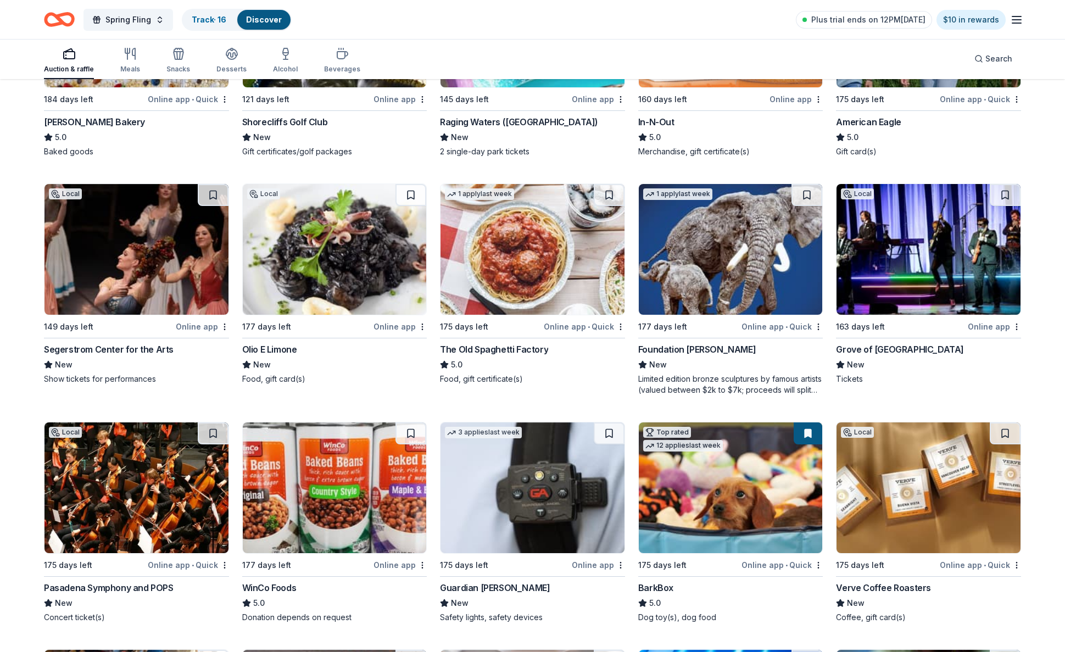
click at [159, 228] on img at bounding box center [136, 249] width 184 height 131
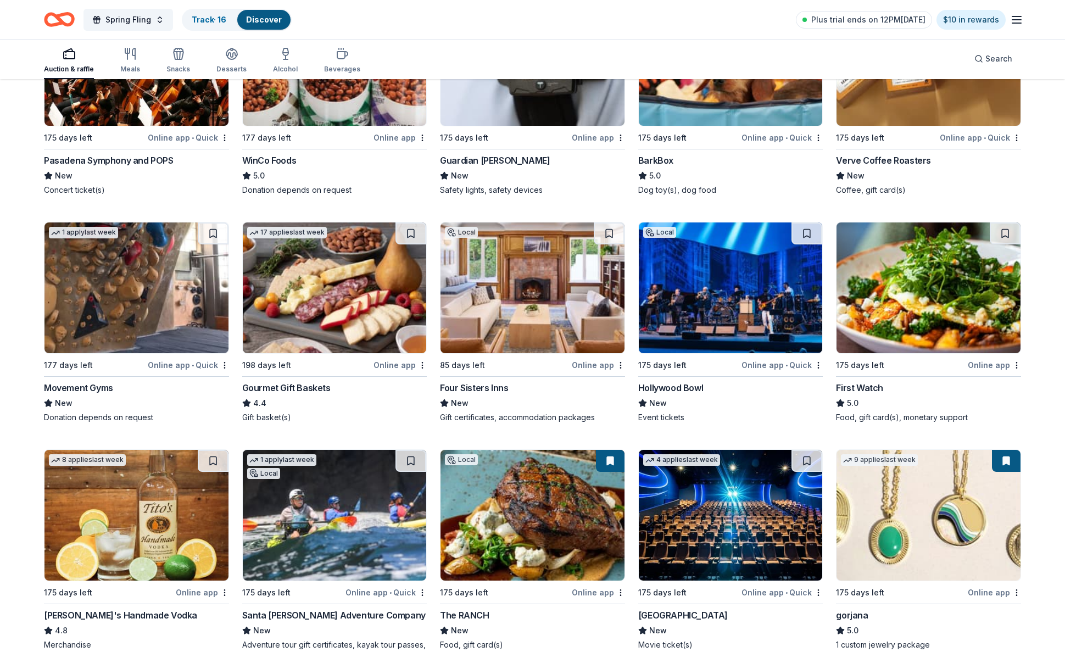
scroll to position [2083, 0]
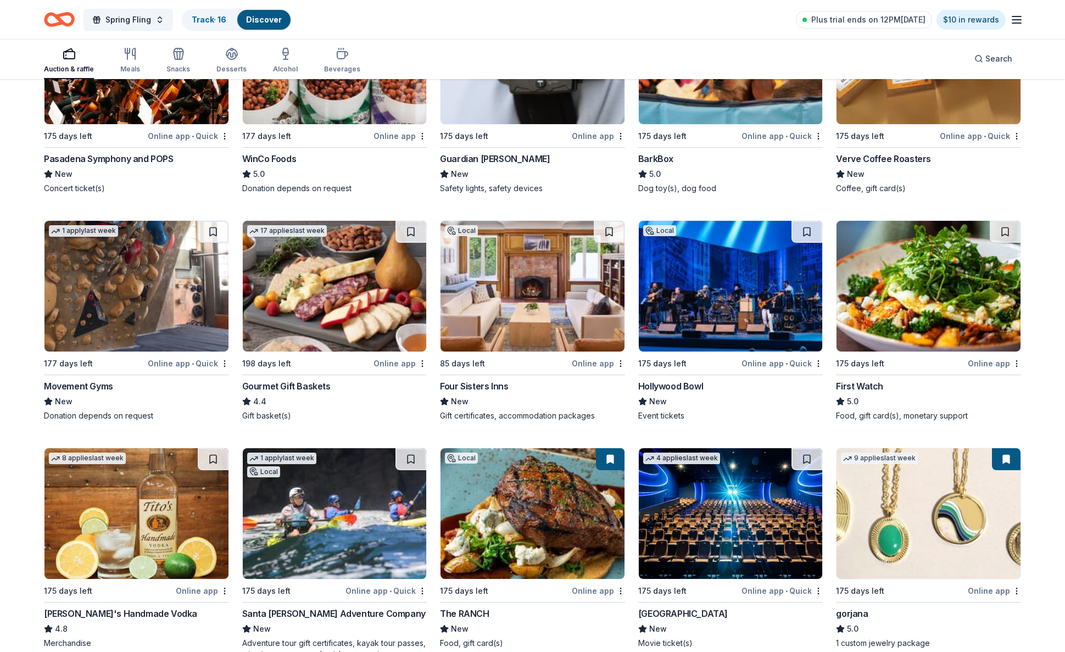
click at [702, 269] on img at bounding box center [731, 286] width 184 height 131
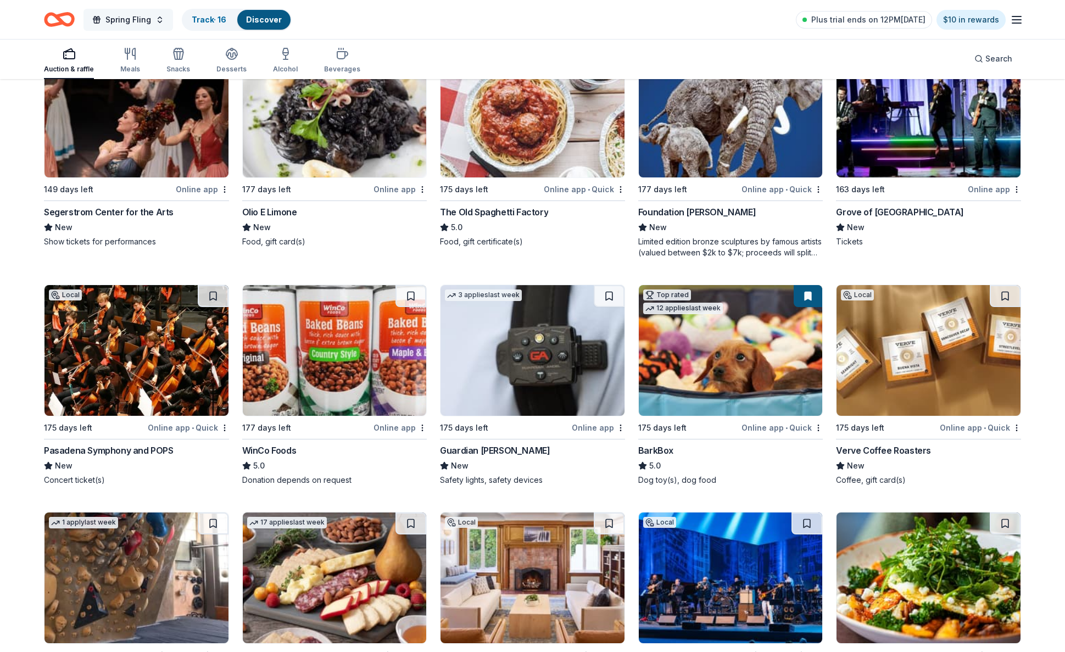
scroll to position [1790, 0]
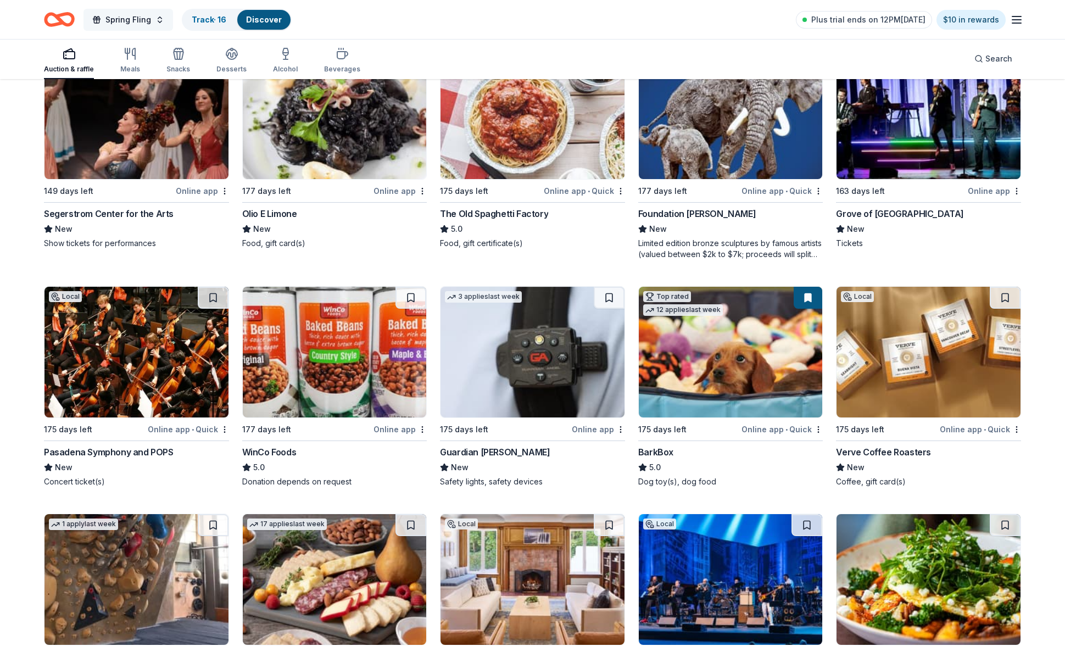
click at [155, 23] on button "Spring Fling" at bounding box center [128, 20] width 90 height 22
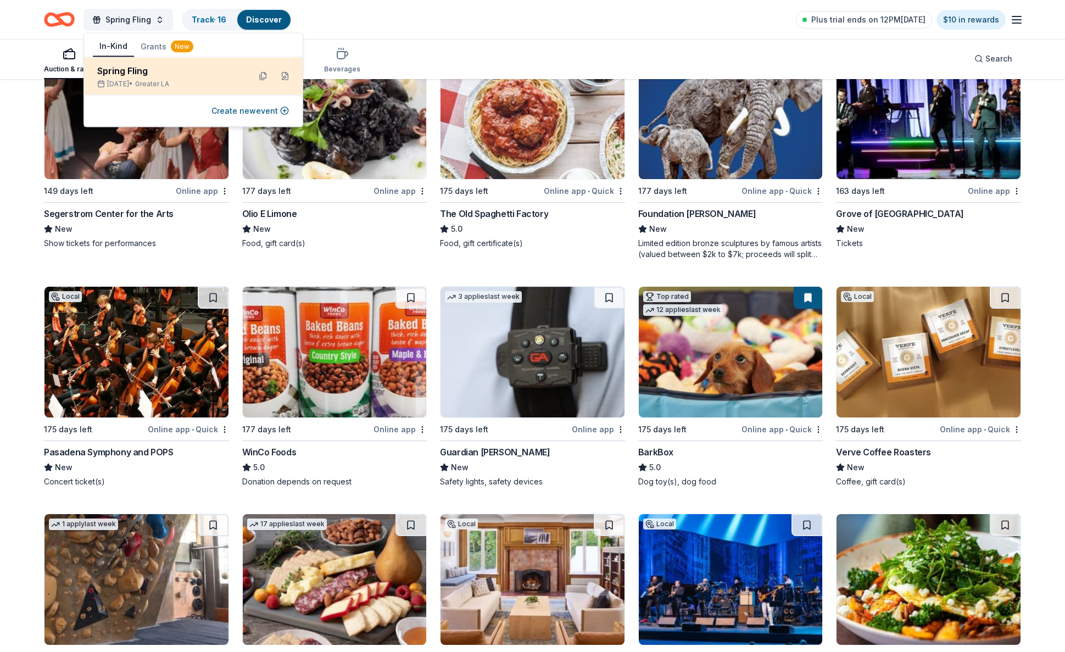
click at [135, 71] on div "Spring Fling" at bounding box center [169, 70] width 144 height 13
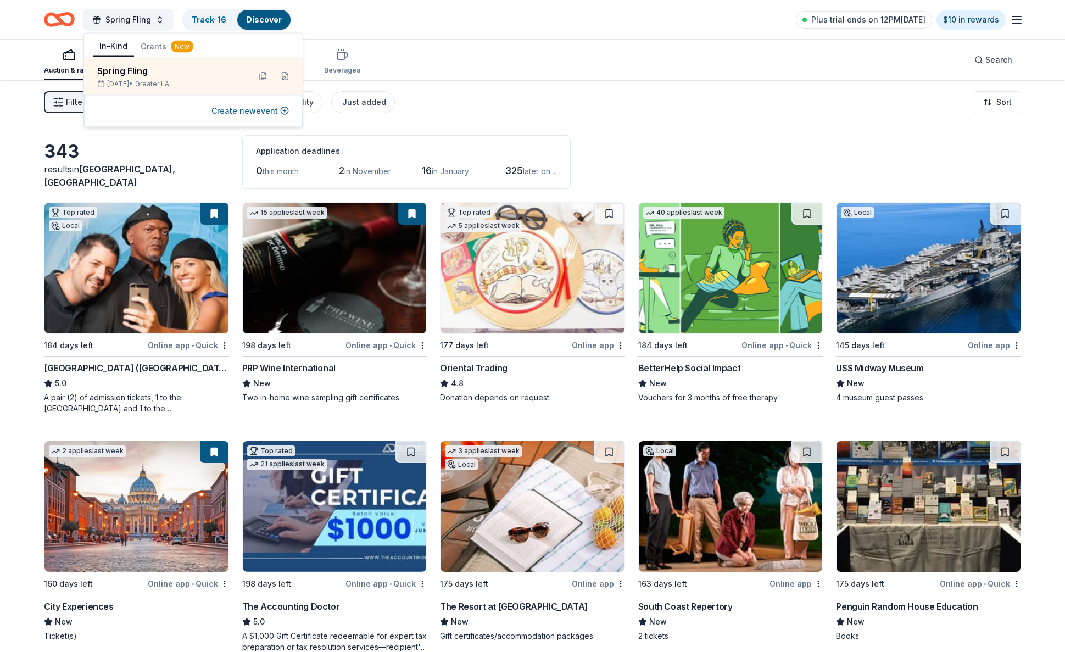
scroll to position [2, 0]
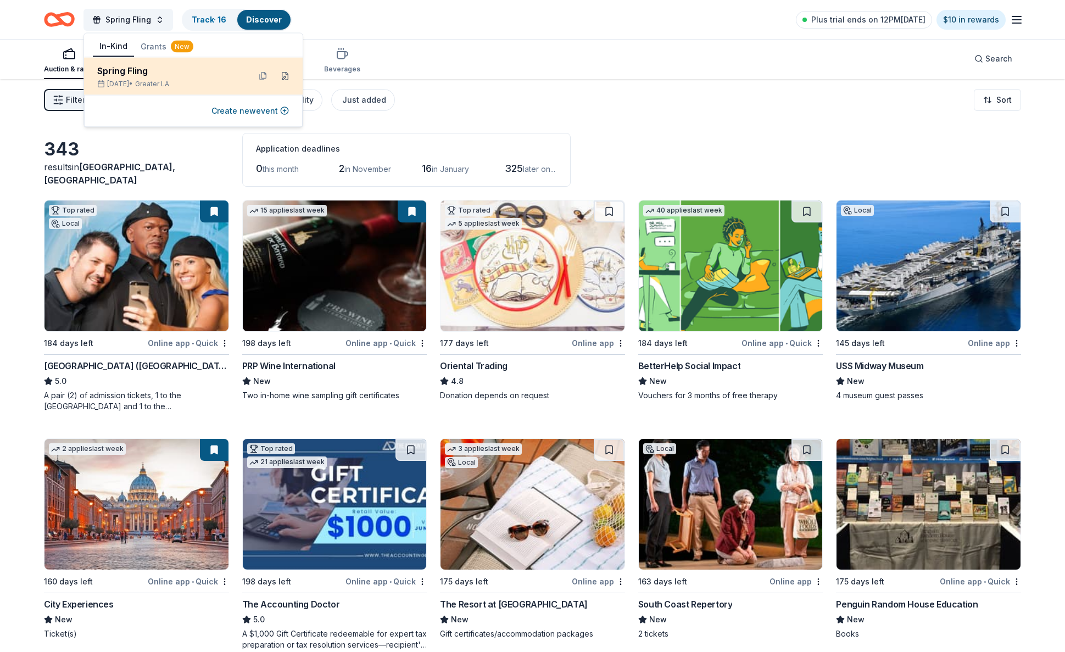
click at [287, 77] on button at bounding box center [285, 77] width 18 height 18
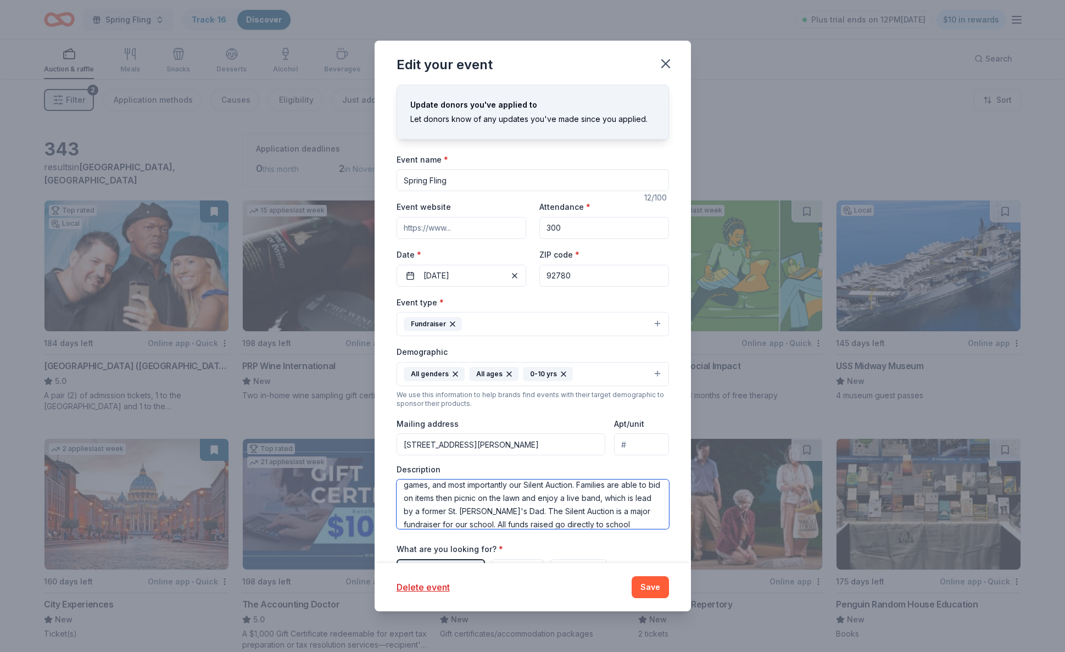
scroll to position [0, 0]
drag, startPoint x: 519, startPoint y: 522, endPoint x: 389, endPoint y: 456, distance: 145.4
click at [389, 456] on div "Update donors you've applied to Let donors know of any updates you've made sinc…" at bounding box center [533, 324] width 316 height 479
click at [664, 63] on icon "button" at bounding box center [666, 64] width 8 height 8
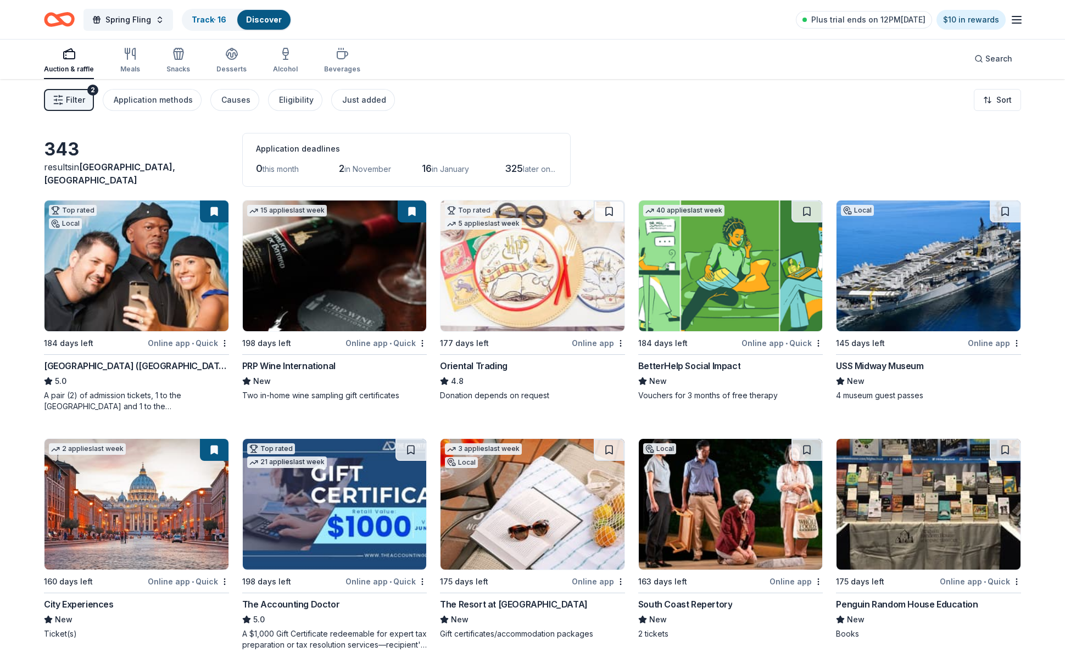
click at [1019, 22] on icon "button" at bounding box center [1016, 19] width 13 height 13
click at [892, 83] on link "Account" at bounding box center [885, 85] width 35 height 11
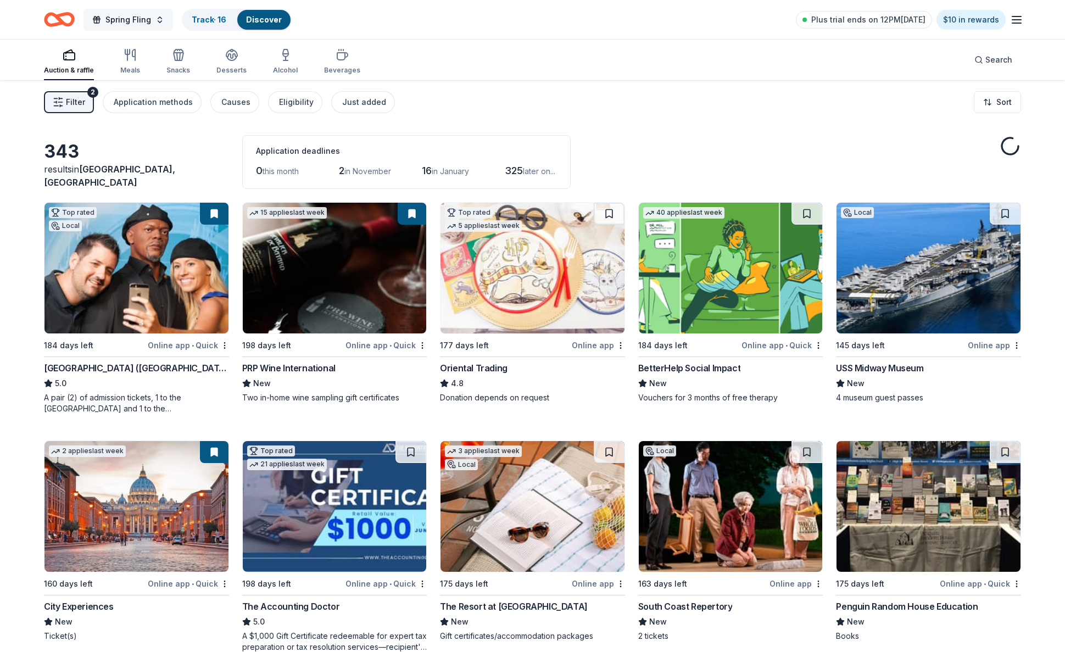
click at [125, 25] on span "Spring Fling" at bounding box center [128, 19] width 46 height 13
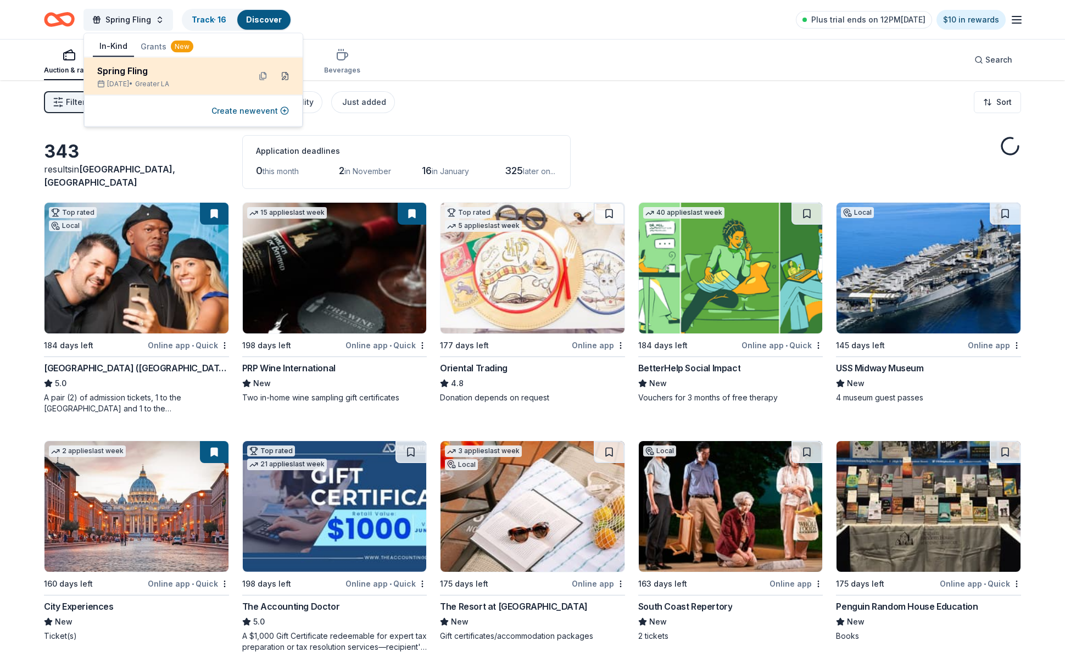
click at [287, 76] on button at bounding box center [285, 77] width 18 height 18
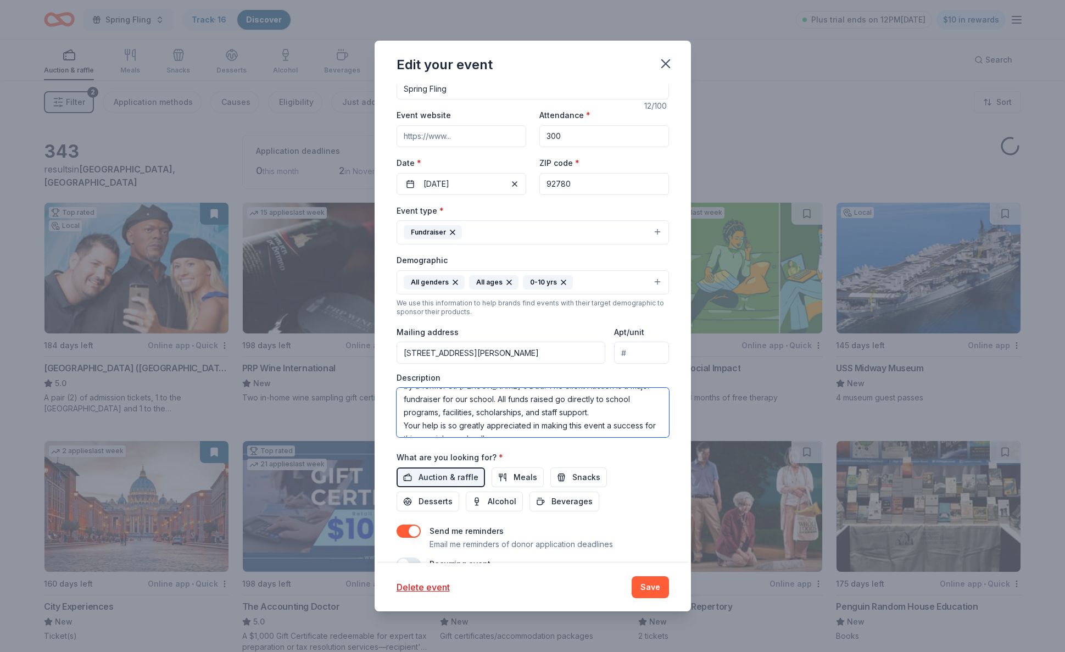
scroll to position [114, 0]
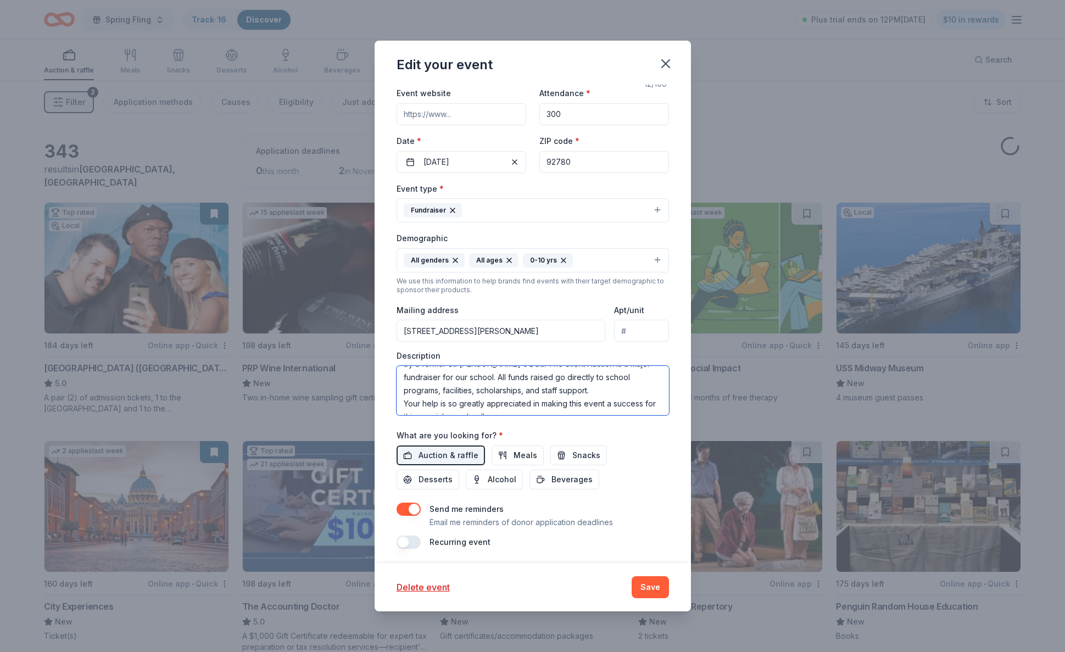
drag, startPoint x: 404, startPoint y: 488, endPoint x: 723, endPoint y: 579, distance: 332.2
click at [723, 579] on div "Edit your event Update donors you've applied to Let donors know of any updates …" at bounding box center [532, 326] width 1065 height 652
drag, startPoint x: 405, startPoint y: 331, endPoint x: 530, endPoint y: 327, distance: 125.3
click at [530, 327] on input "1221 Wass Street, Tustin, CA, 92780" at bounding box center [500, 331] width 209 height 22
drag, startPoint x: 536, startPoint y: 331, endPoint x: 398, endPoint y: 325, distance: 138.5
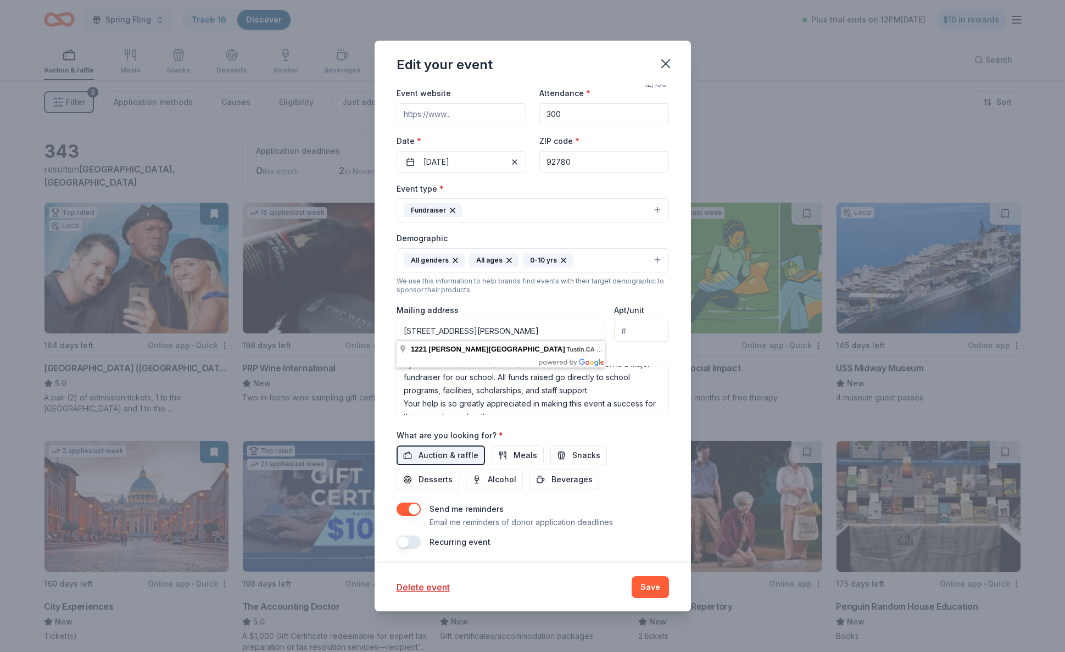
click at [398, 325] on input "1221 Wass Street, Tustin, CA, 92780" at bounding box center [500, 331] width 209 height 22
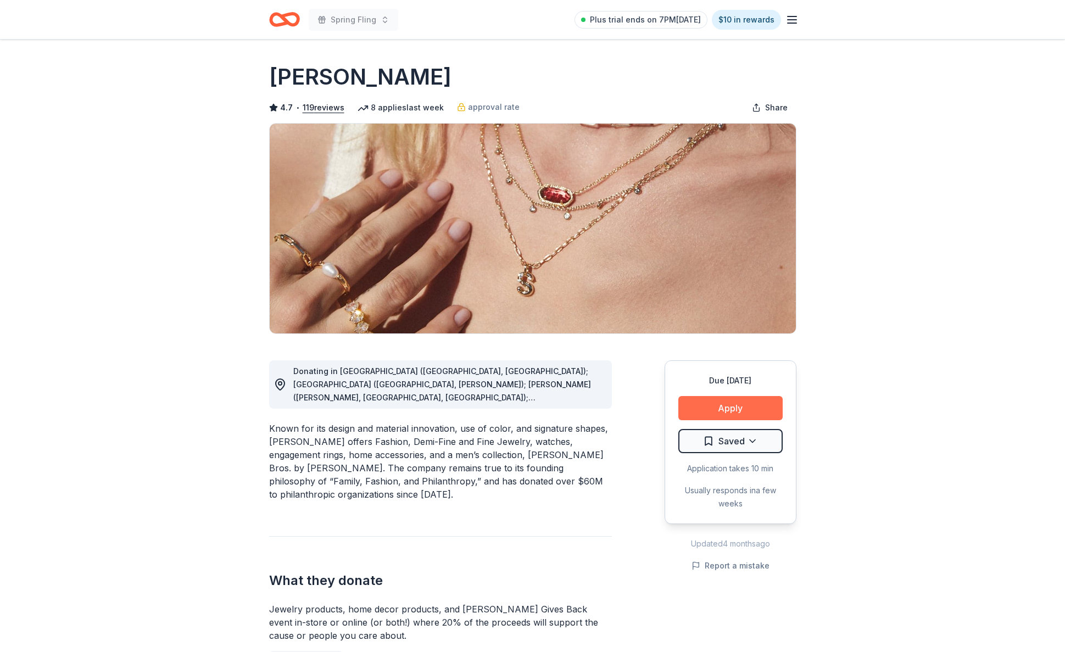
click at [730, 410] on button "Apply" at bounding box center [730, 408] width 104 height 24
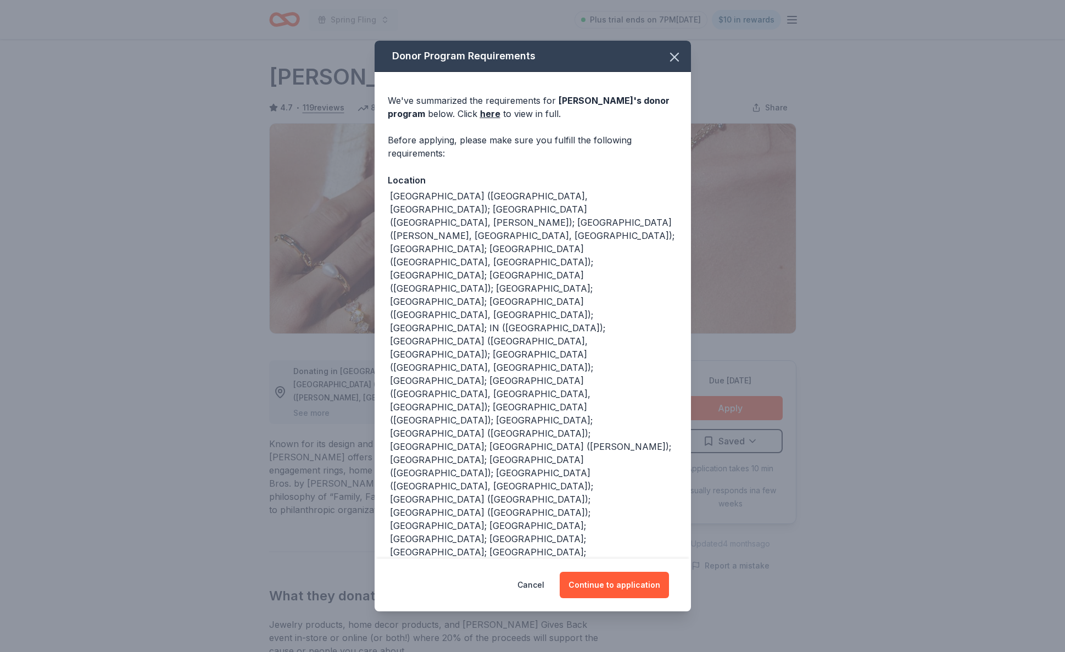
click at [564, 260] on div "[GEOGRAPHIC_DATA] ([GEOGRAPHIC_DATA], [GEOGRAPHIC_DATA]); [GEOGRAPHIC_DATA] ([G…" at bounding box center [534, 393] width 288 height 409
click at [533, 572] on button "Cancel" at bounding box center [530, 585] width 27 height 26
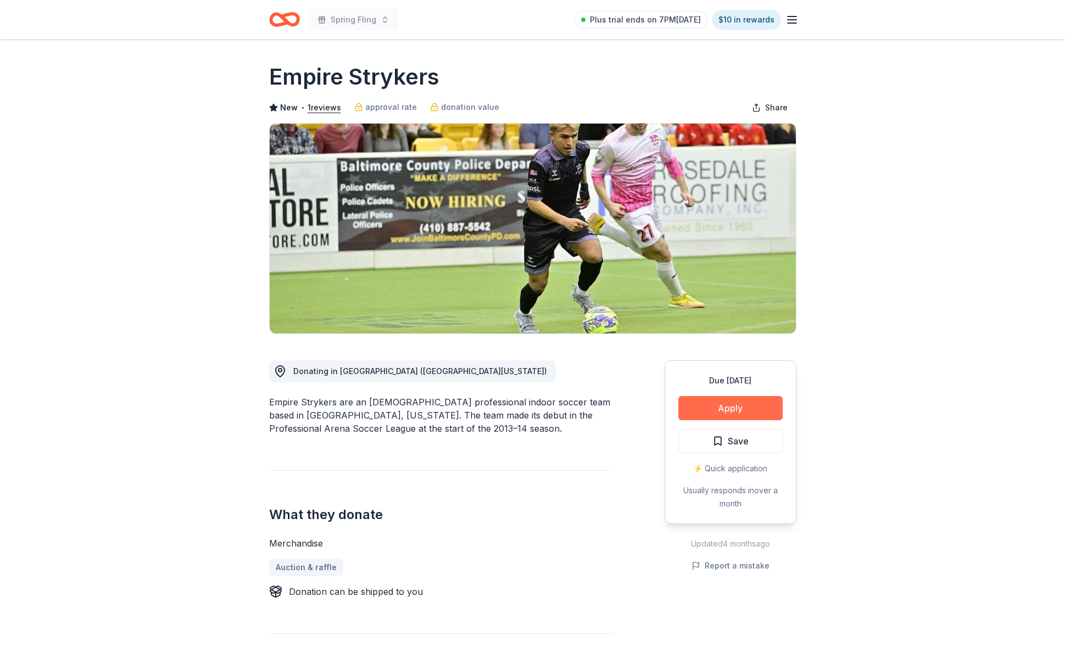
scroll to position [0, 1]
click at [729, 412] on button "Apply" at bounding box center [730, 408] width 104 height 24
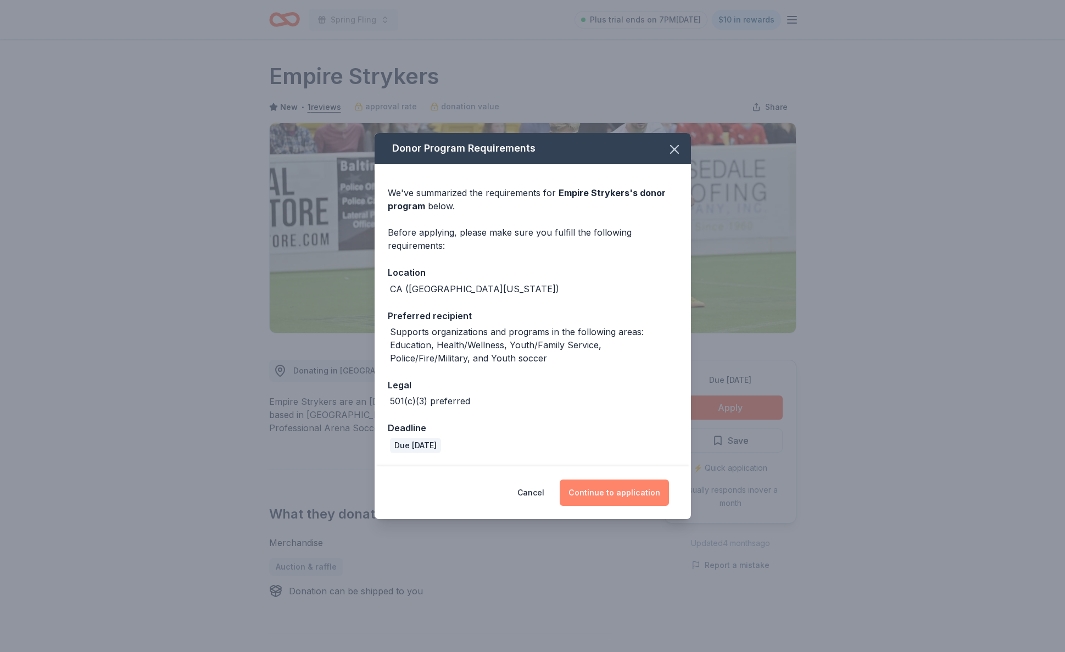
click at [630, 493] on button "Continue to application" at bounding box center [614, 492] width 109 height 26
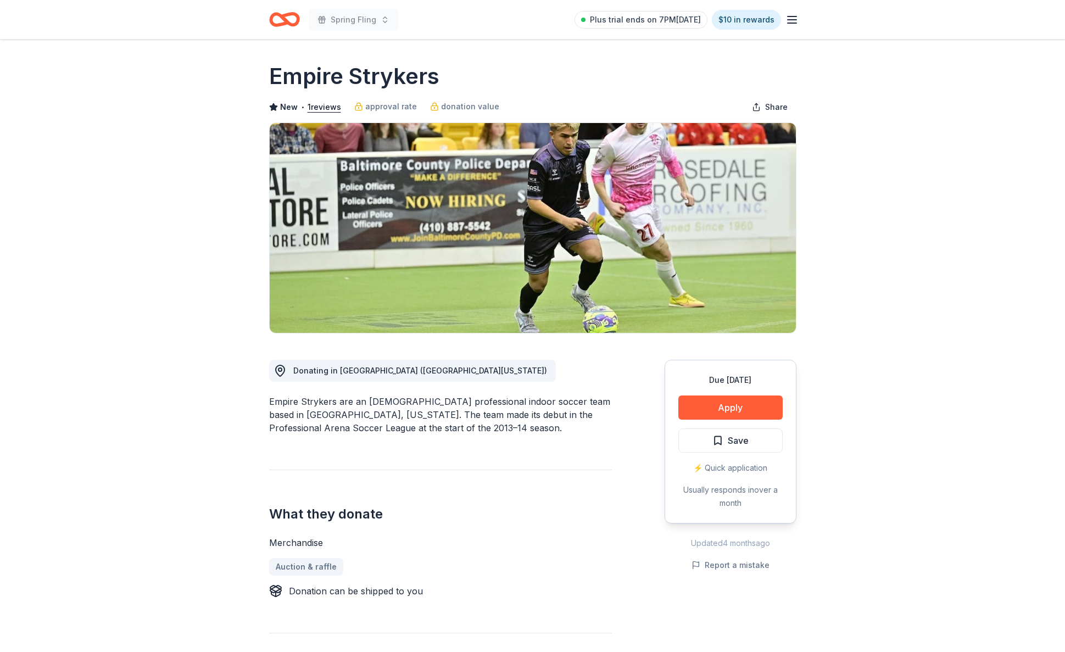
scroll to position [2, 1]
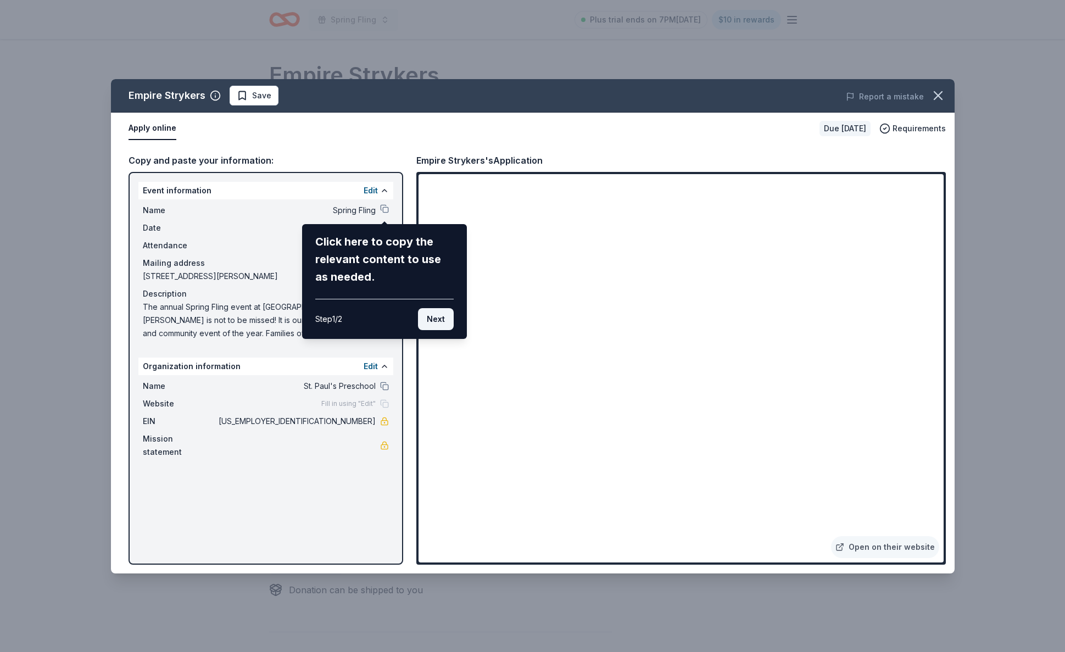
click at [434, 320] on button "Next" at bounding box center [436, 319] width 36 height 22
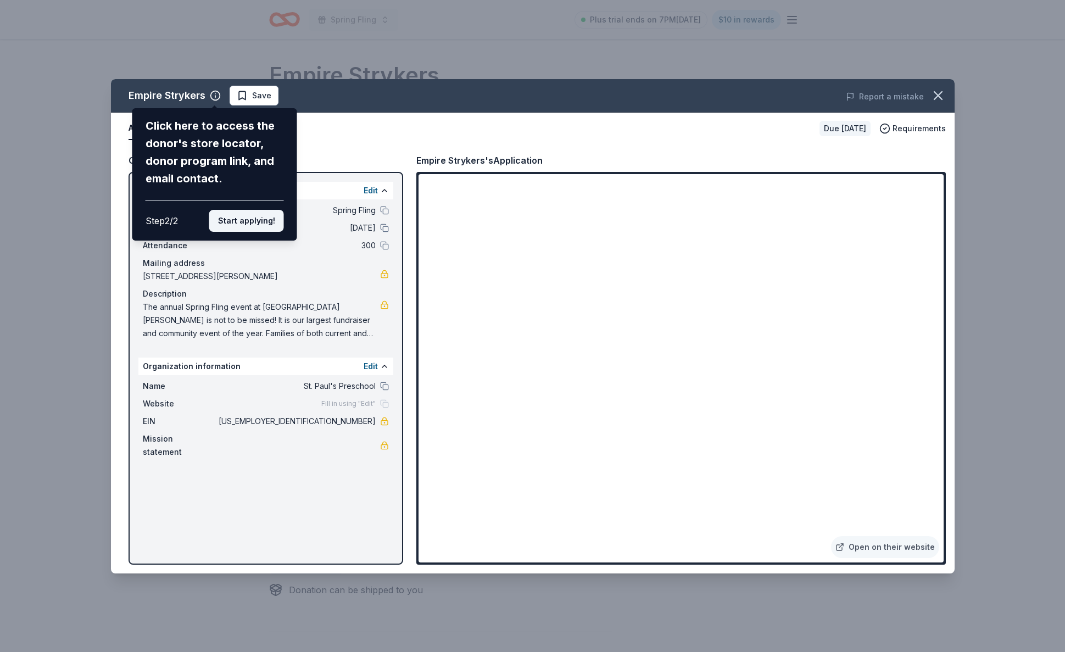
click at [260, 210] on button "Start applying!" at bounding box center [246, 221] width 75 height 22
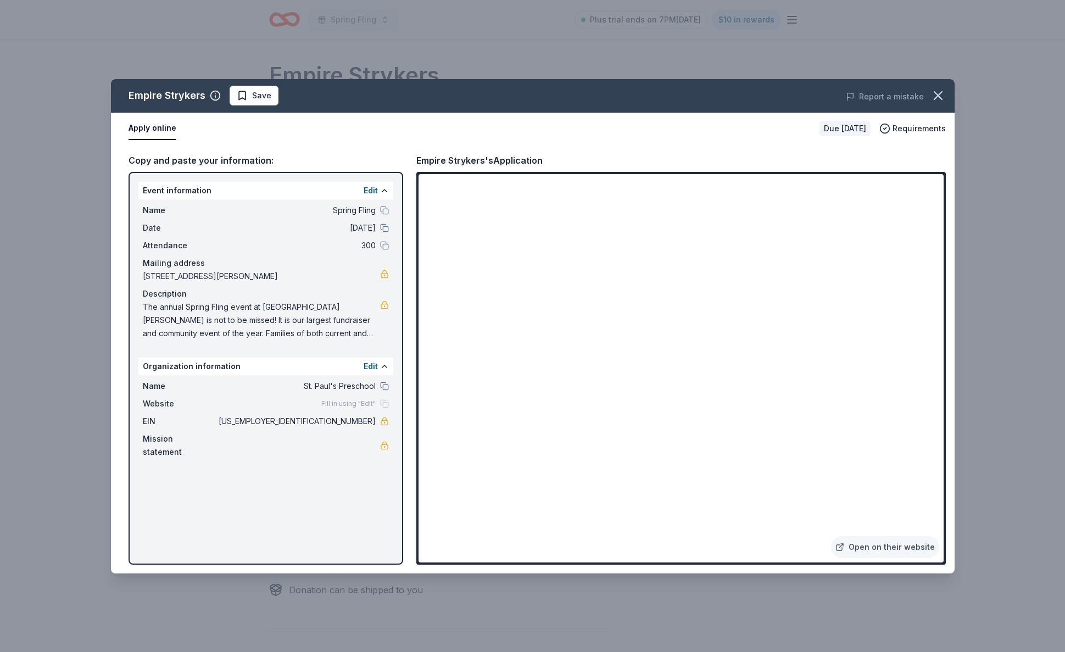
drag, startPoint x: 998, startPoint y: 317, endPoint x: 996, endPoint y: 308, distance: 9.1
click at [996, 308] on div "Empire Strykers Save Report a mistake Apply online Due in 177 days Requirements…" at bounding box center [532, 326] width 1065 height 652
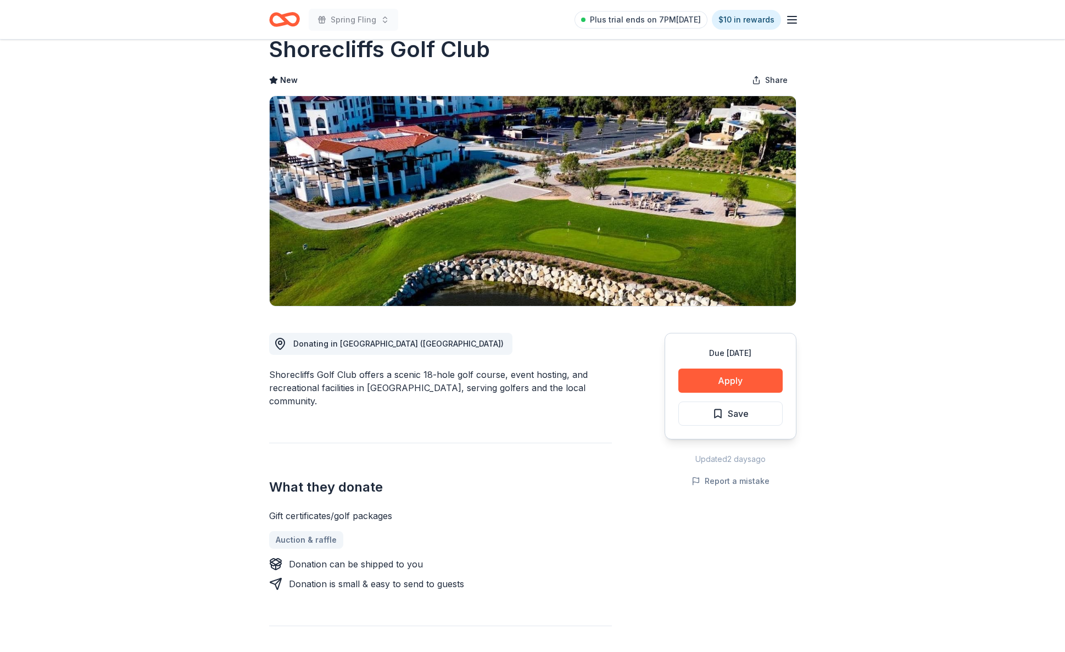
scroll to position [29, 0]
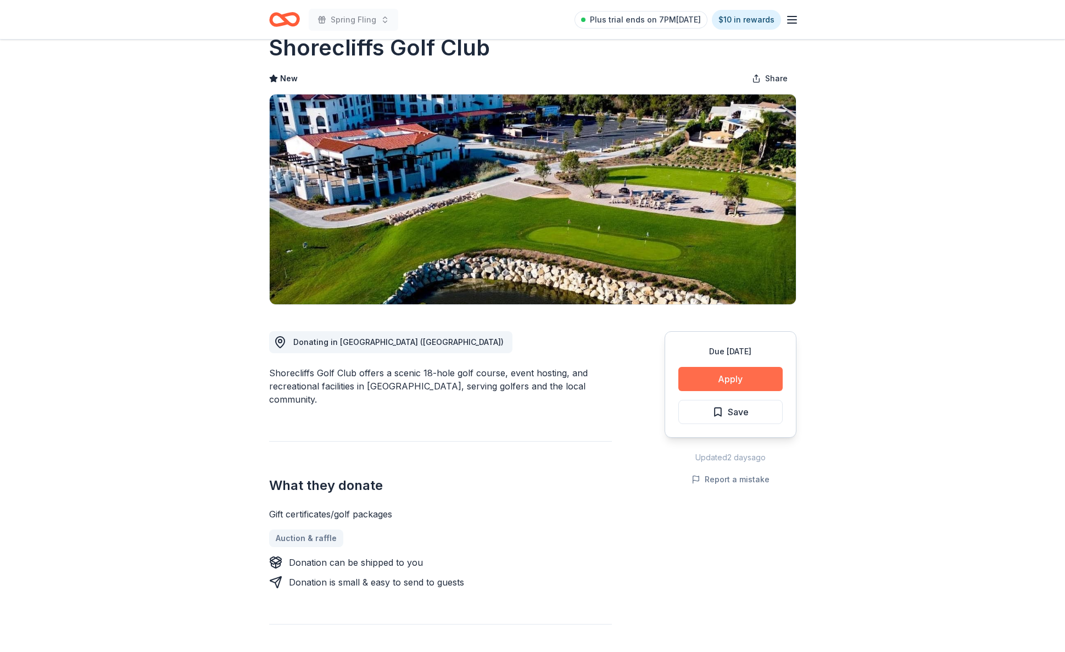
click at [716, 378] on button "Apply" at bounding box center [730, 379] width 104 height 24
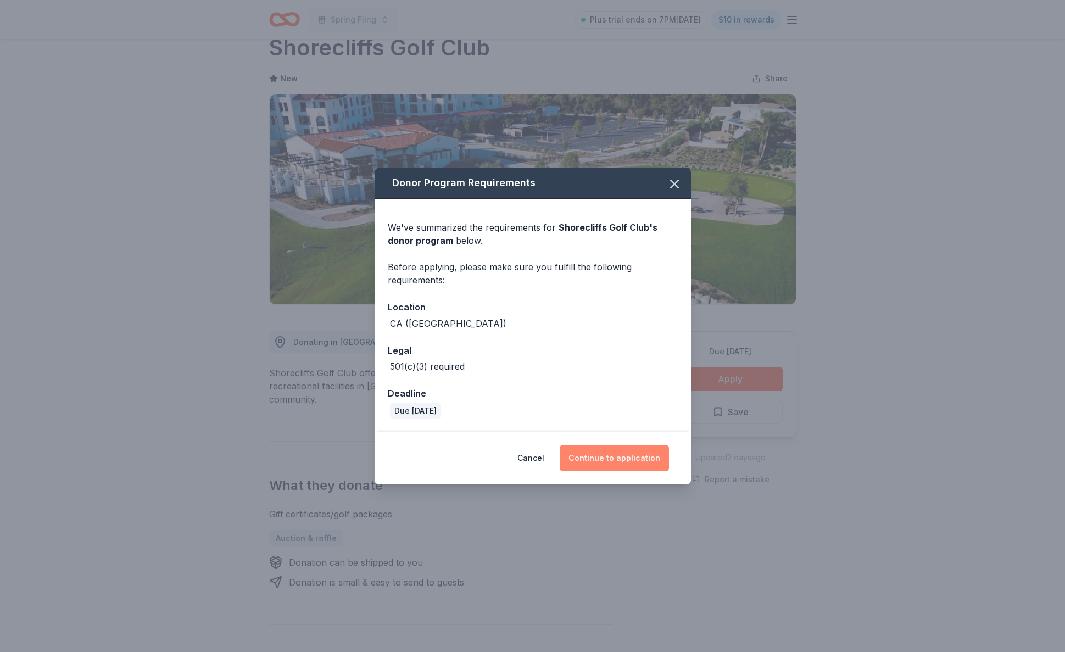
click at [616, 459] on button "Continue to application" at bounding box center [614, 458] width 109 height 26
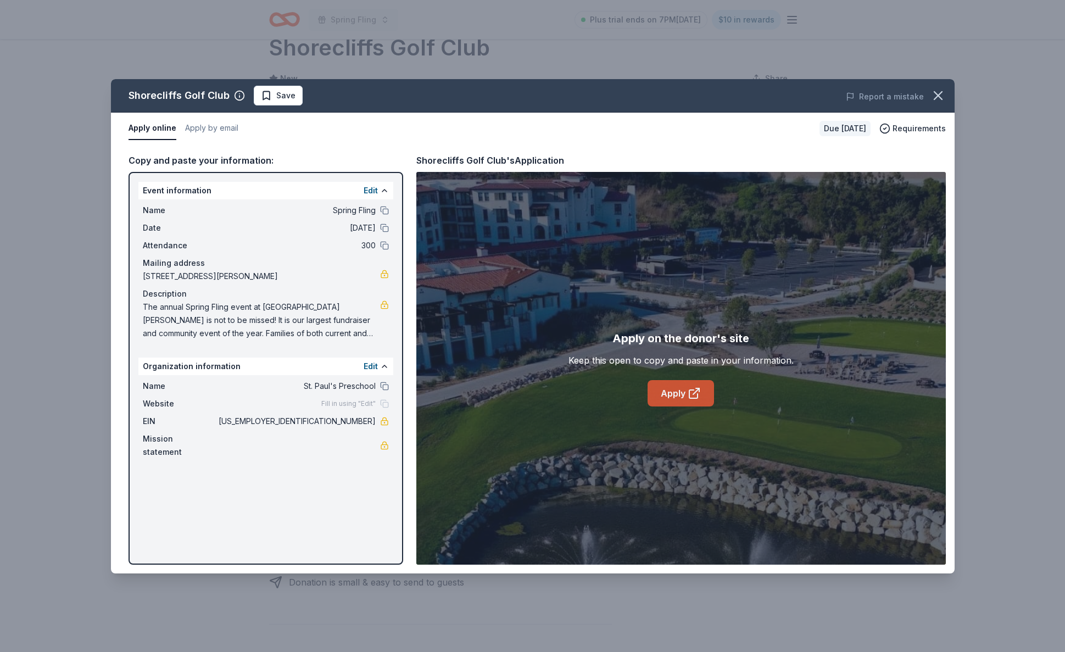
click at [672, 397] on link "Apply" at bounding box center [680, 393] width 66 height 26
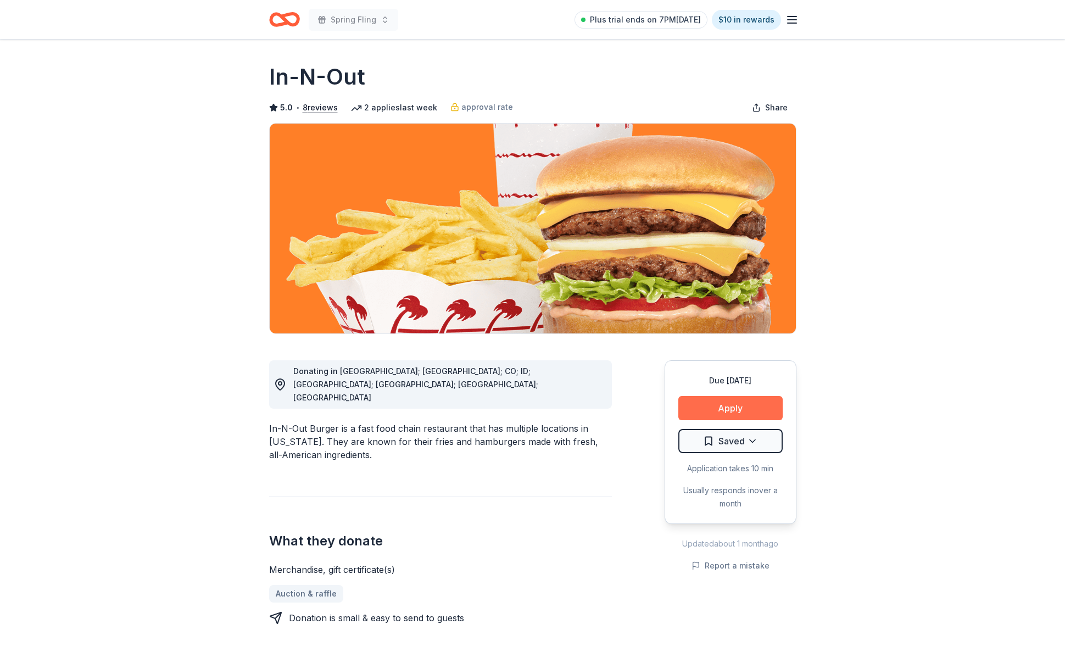
click at [733, 412] on button "Apply" at bounding box center [730, 408] width 104 height 24
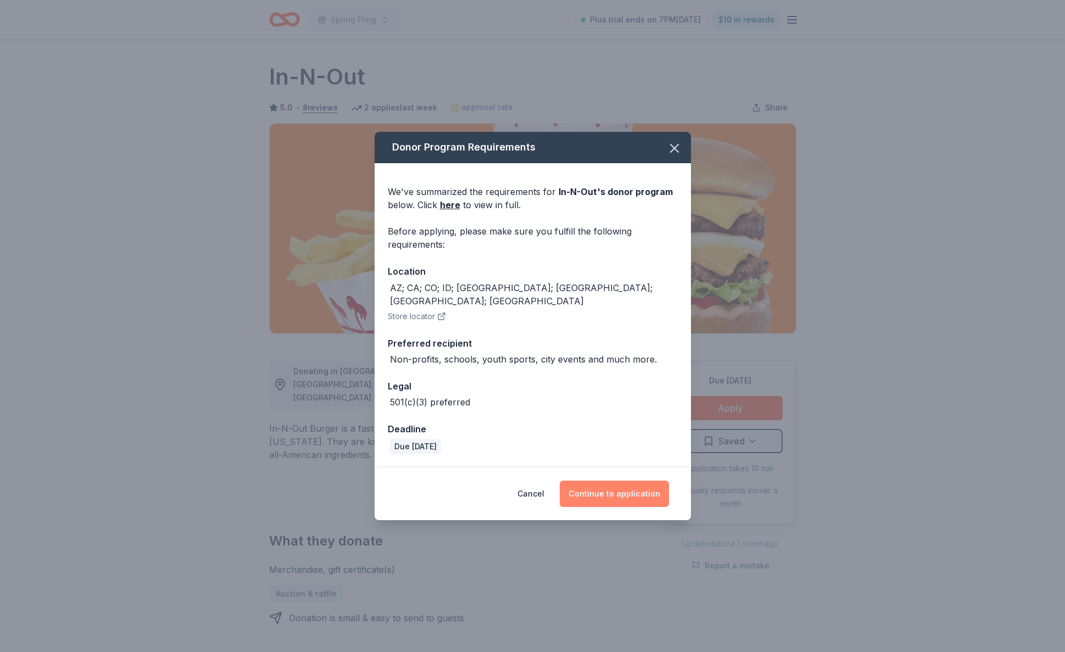
click at [630, 489] on button "Continue to application" at bounding box center [614, 493] width 109 height 26
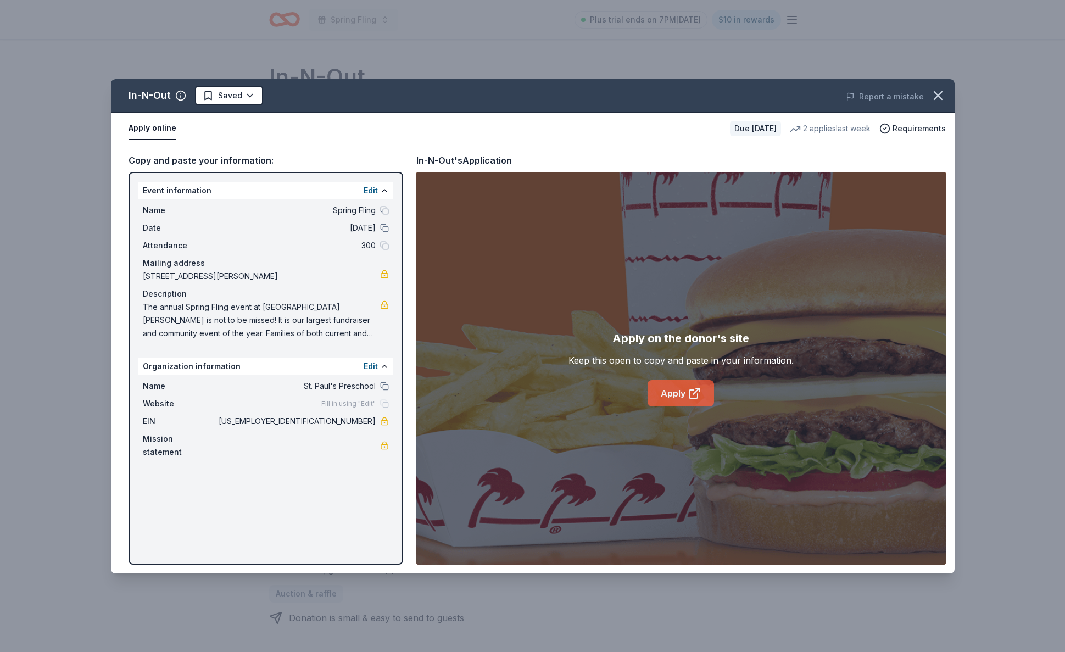
click at [683, 396] on link "Apply" at bounding box center [680, 393] width 66 height 26
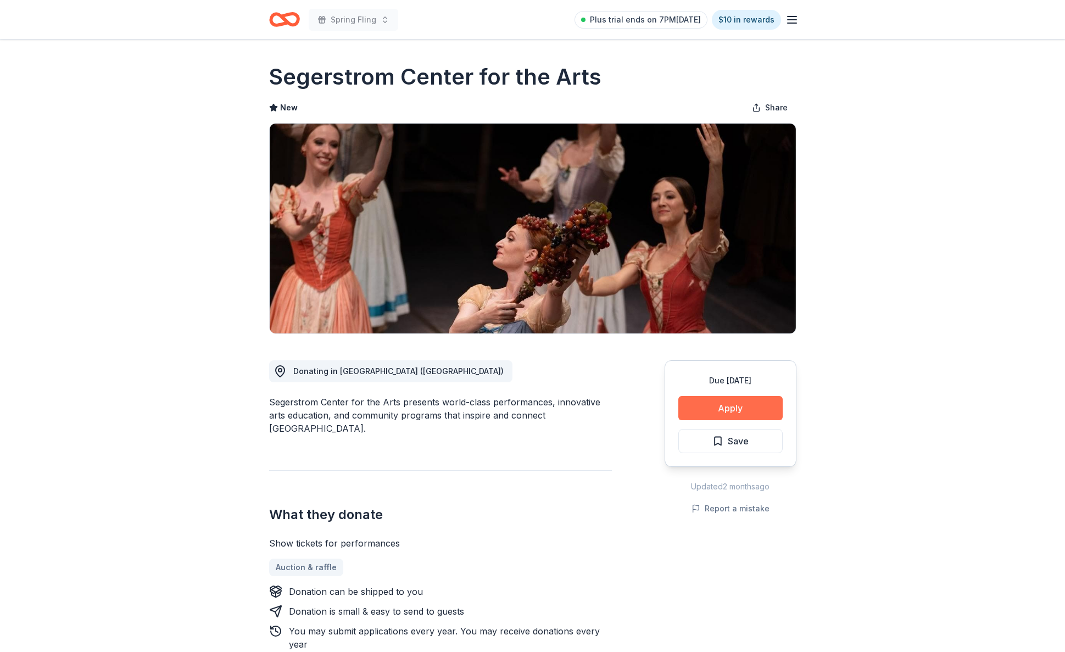
click at [716, 405] on button "Apply" at bounding box center [730, 408] width 104 height 24
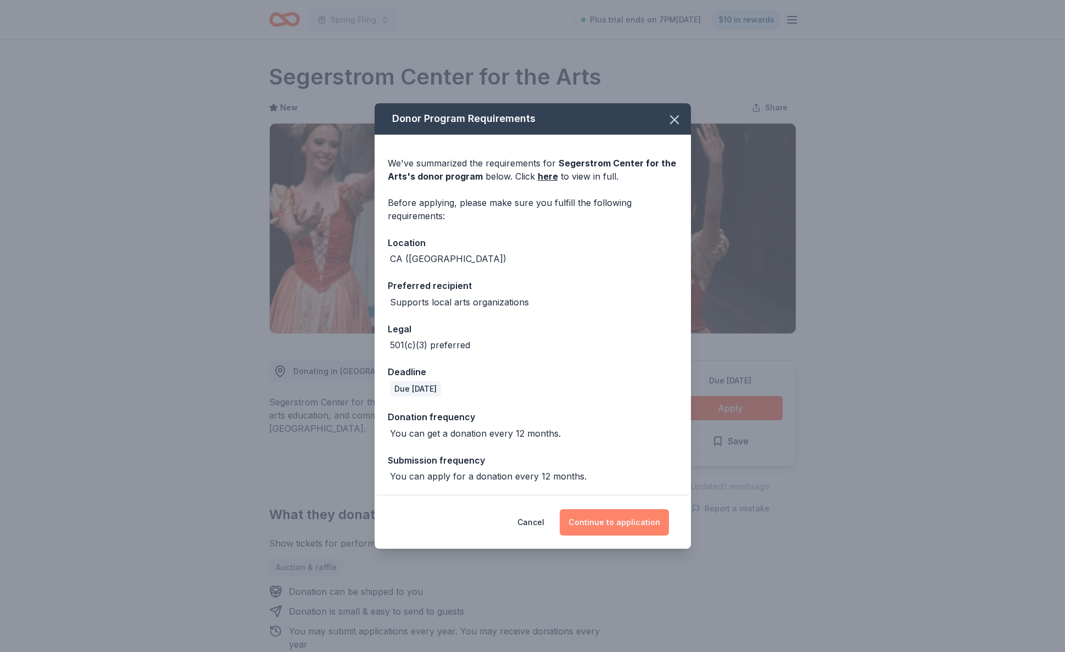
click at [629, 519] on button "Continue to application" at bounding box center [614, 522] width 109 height 26
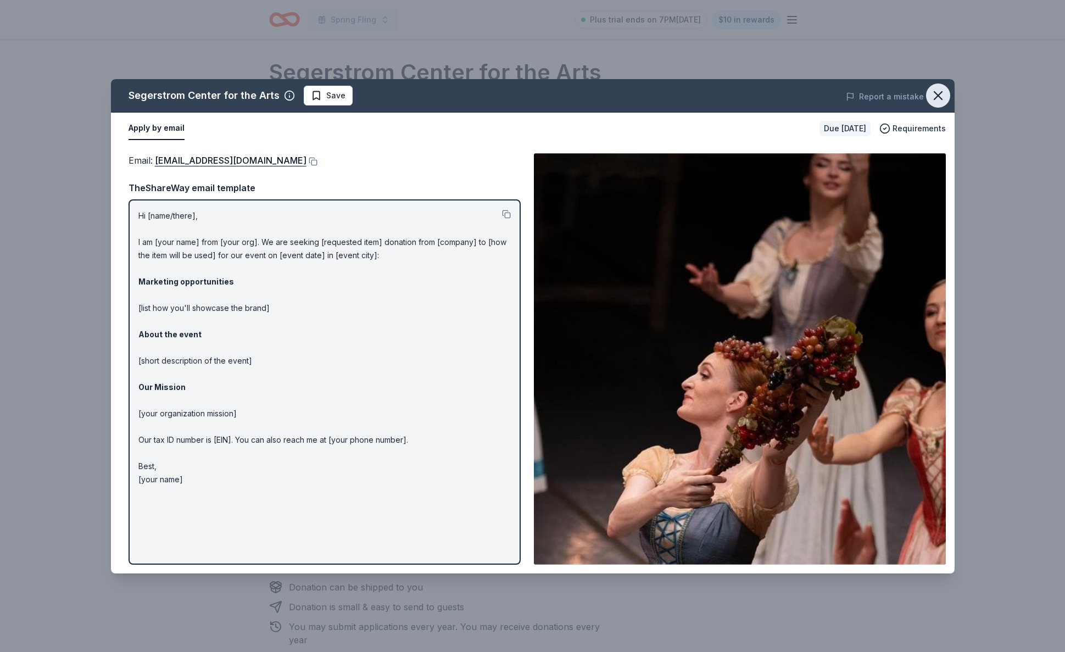
click at [935, 96] on icon "button" at bounding box center [937, 95] width 15 height 15
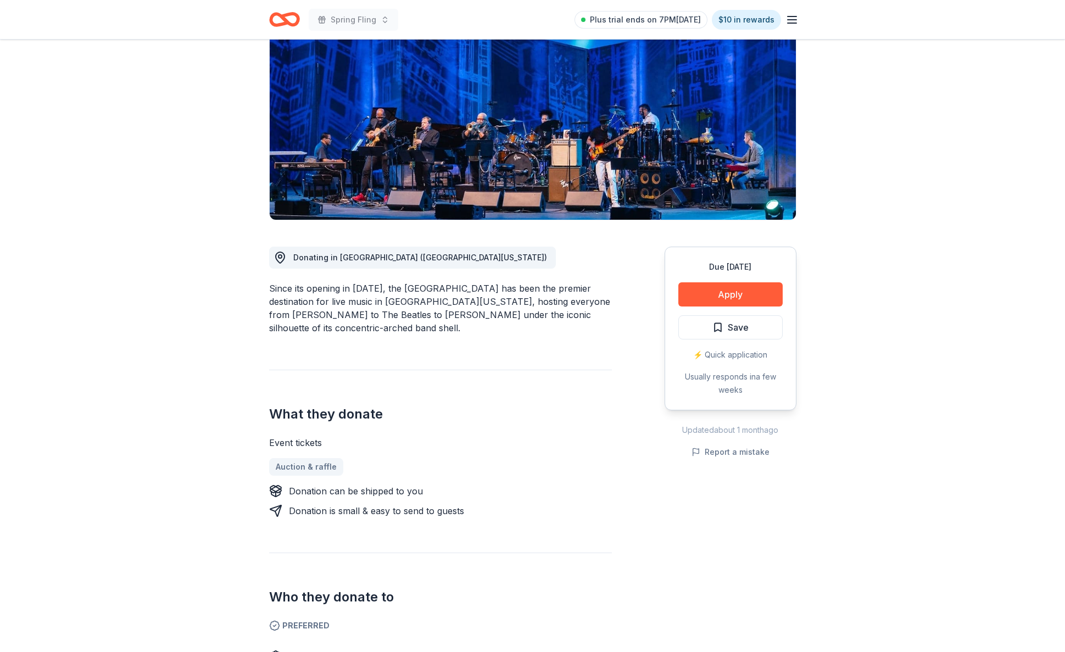
scroll to position [115, 0]
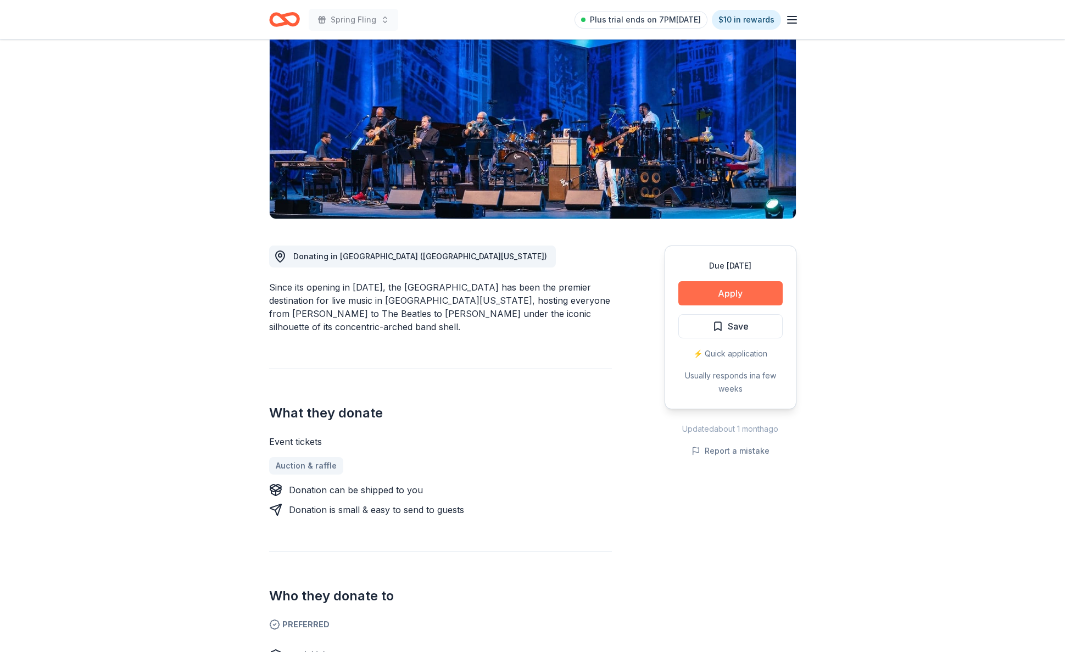
click at [718, 290] on button "Apply" at bounding box center [730, 293] width 104 height 24
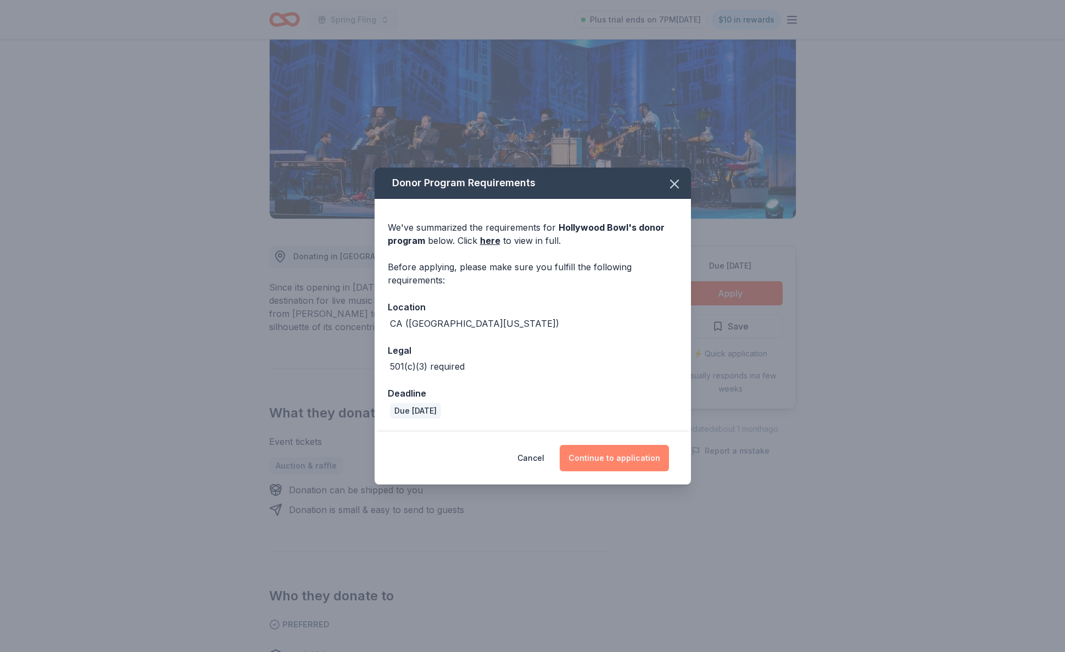
click at [598, 454] on button "Continue to application" at bounding box center [614, 458] width 109 height 26
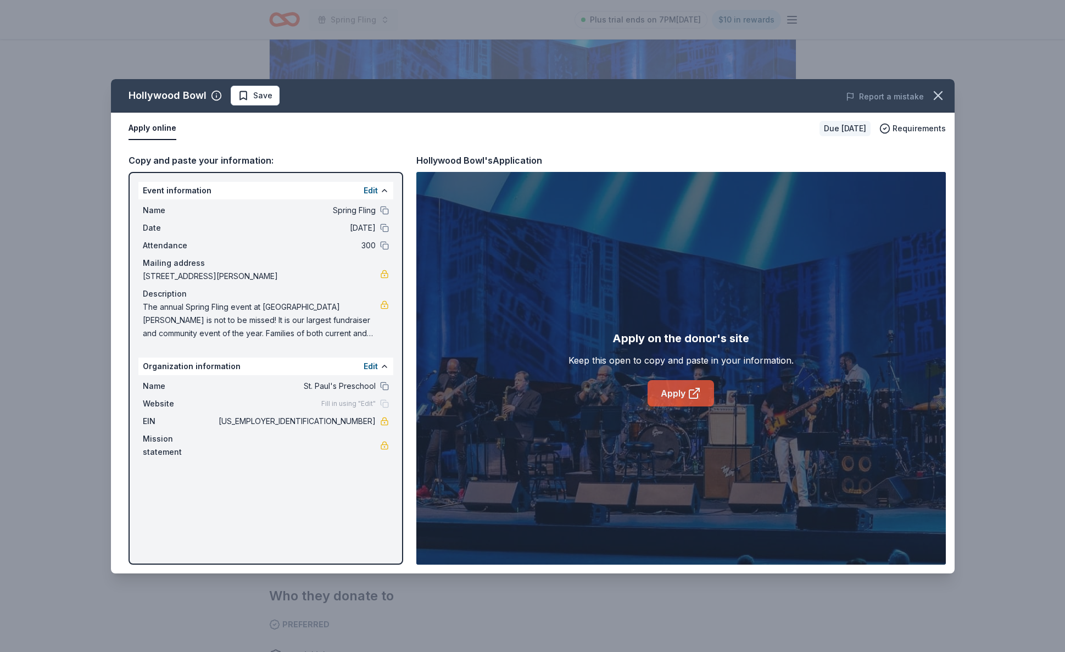
click at [665, 393] on link "Apply" at bounding box center [680, 393] width 66 height 26
